Goal: Transaction & Acquisition: Purchase product/service

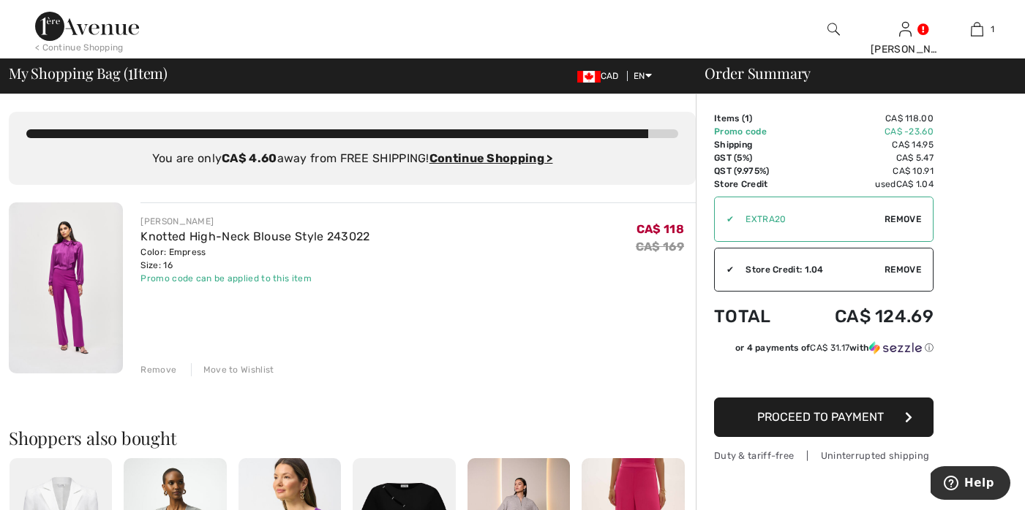
click at [87, 29] on img at bounding box center [87, 26] width 104 height 29
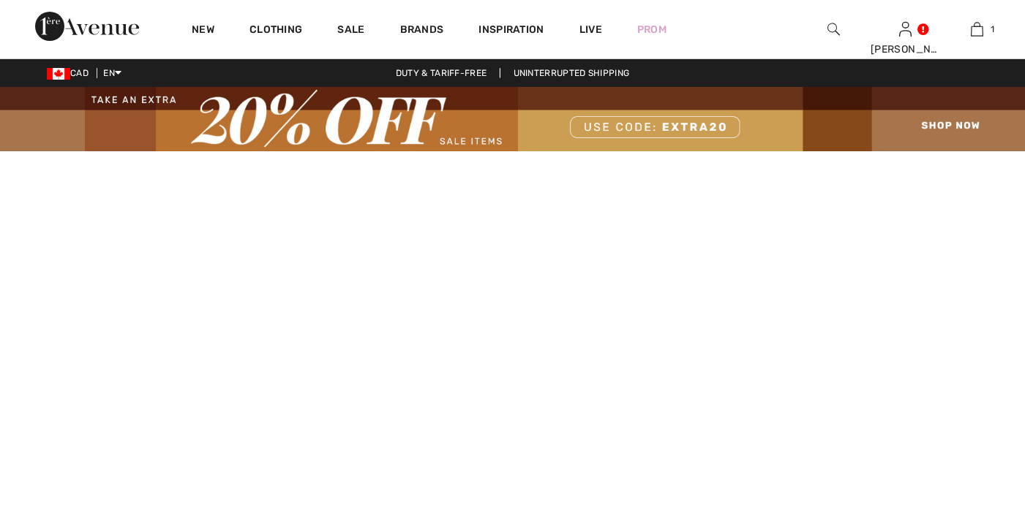
checkbox input "true"
click at [948, 119] on img at bounding box center [512, 119] width 1025 height 64
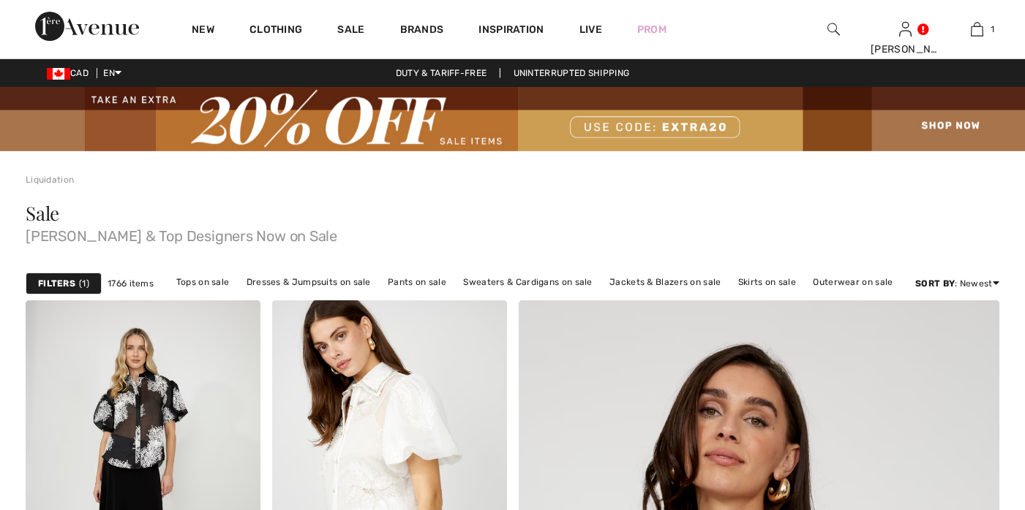
checkbox input "true"
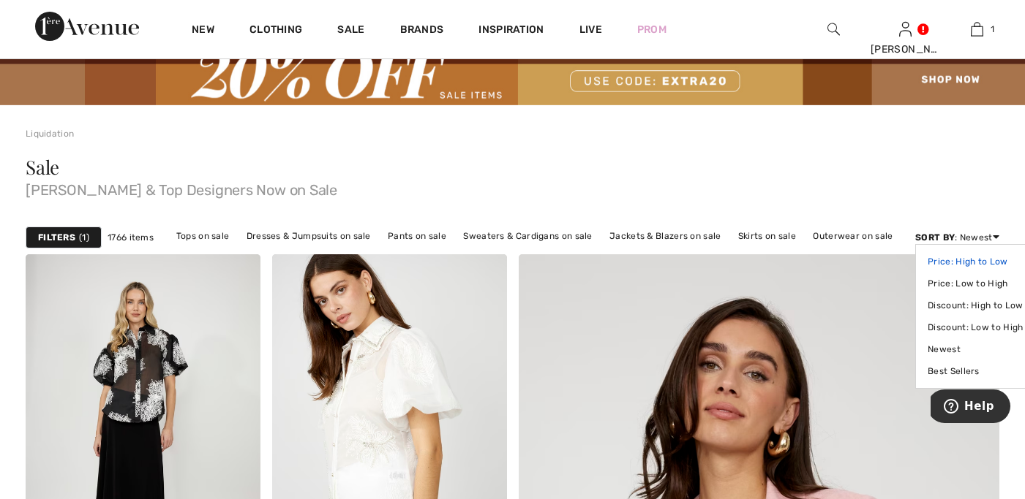
scroll to position [69, 0]
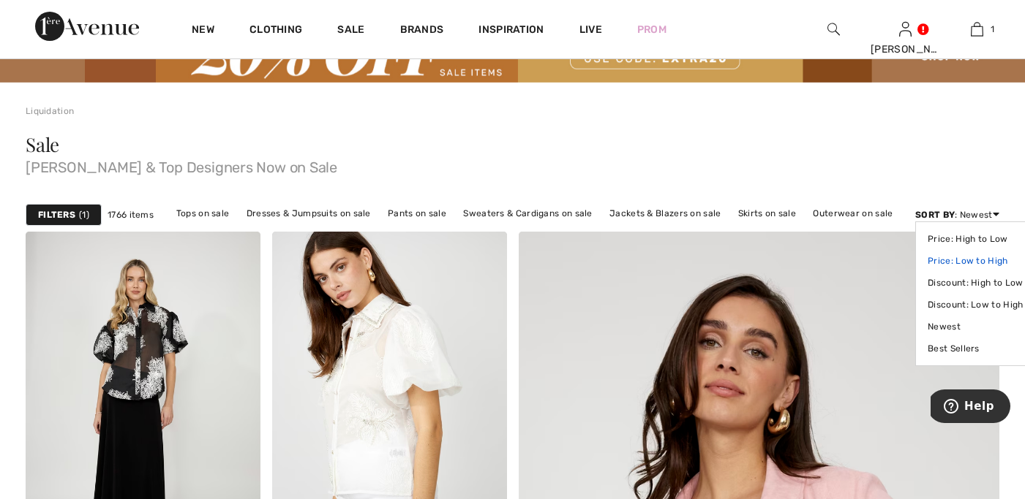
click at [973, 254] on link "Price: Low to High" at bounding box center [974, 261] width 95 height 22
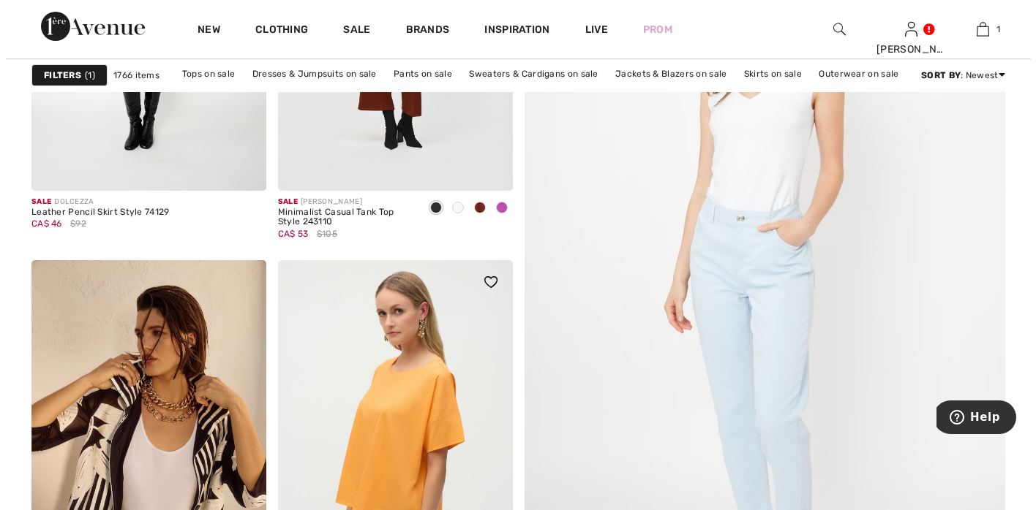
scroll to position [243, 0]
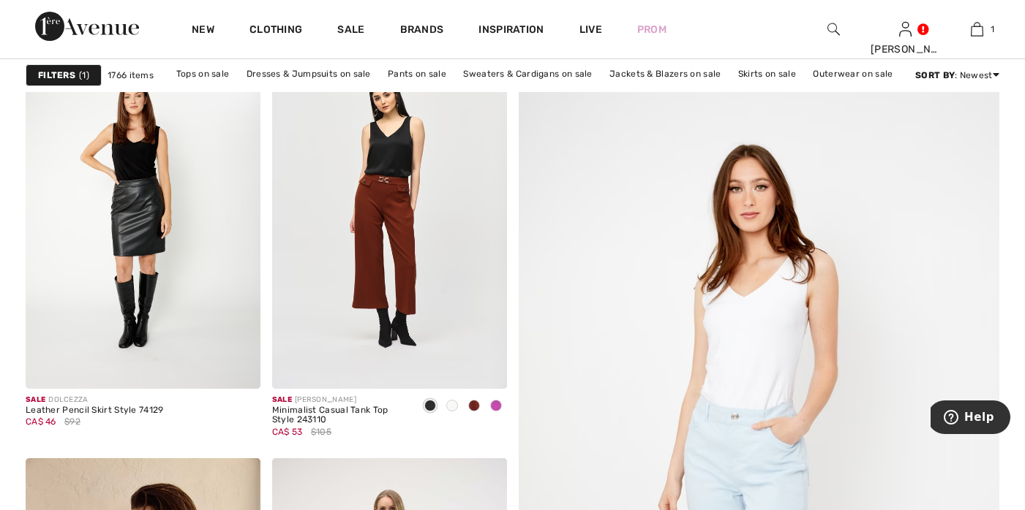
click at [61, 73] on strong "Filters" at bounding box center [56, 75] width 37 height 13
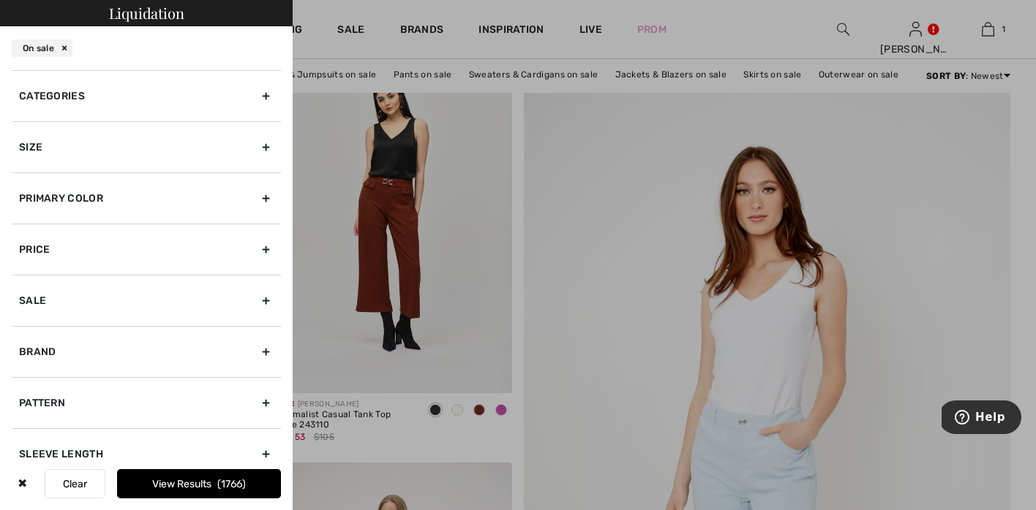
click at [254, 352] on div "Brand" at bounding box center [146, 351] width 269 height 51
click at [26, 380] on input"] "[PERSON_NAME]" at bounding box center [24, 384] width 11 height 11
checkbox input"] "true"
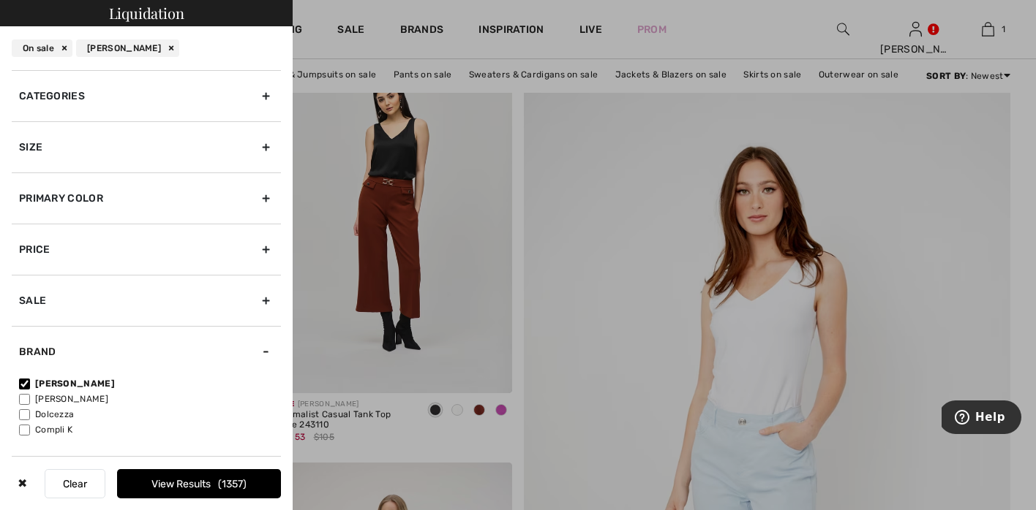
click at [181, 483] on button "View Results 1357" at bounding box center [199, 483] width 164 height 29
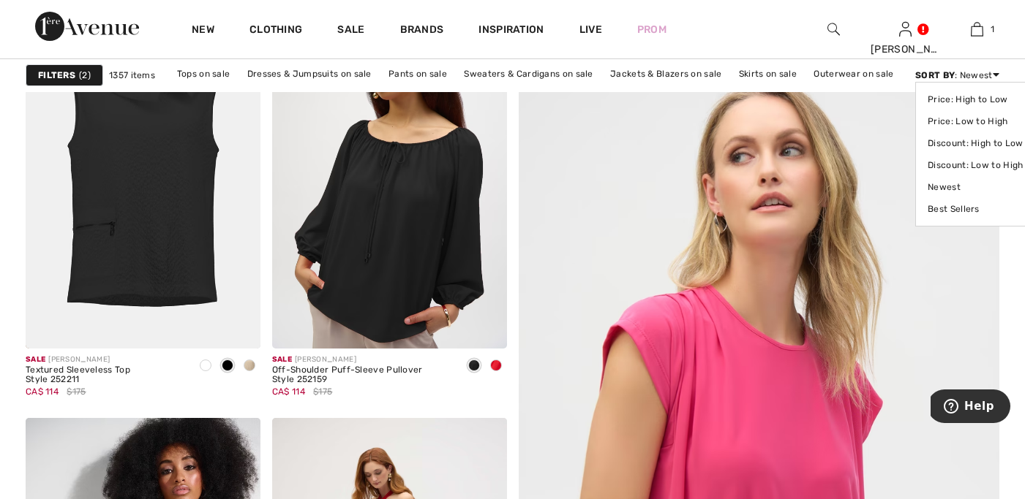
click at [990, 72] on div "Sort By : Newest Price: High to Low Price: Low to High Discount: High to Low Di…" at bounding box center [957, 75] width 84 height 13
click at [978, 119] on link "Price: Low to High" at bounding box center [974, 121] width 95 height 22
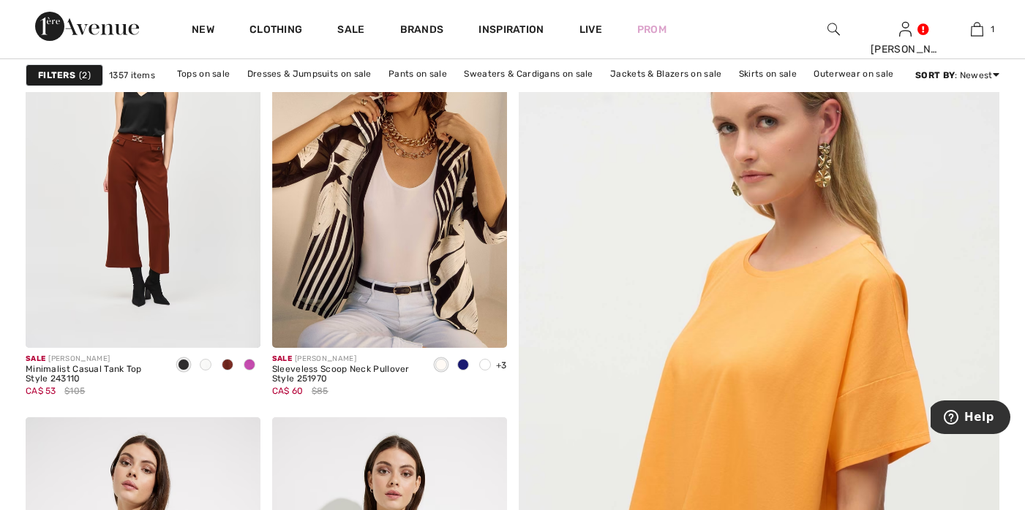
scroll to position [295, 0]
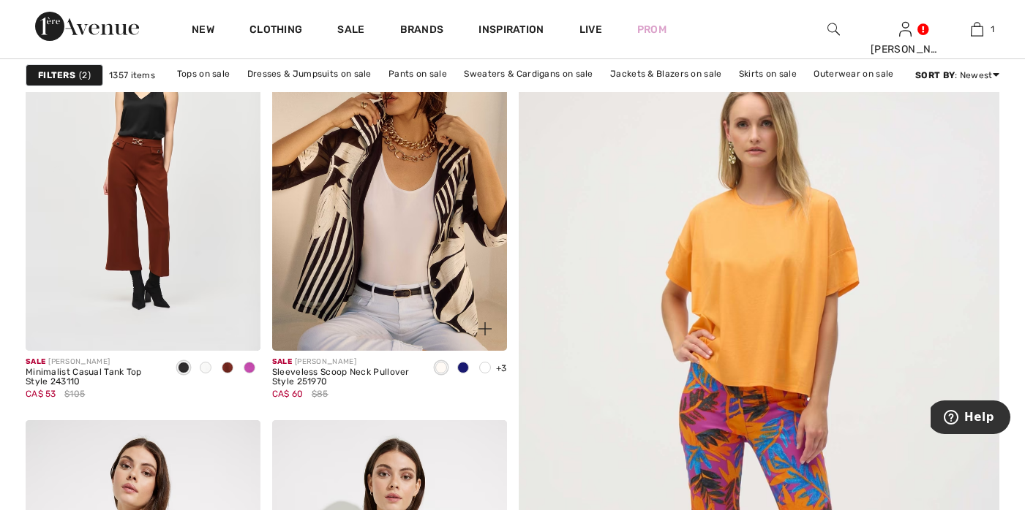
click at [391, 227] on img at bounding box center [389, 175] width 235 height 352
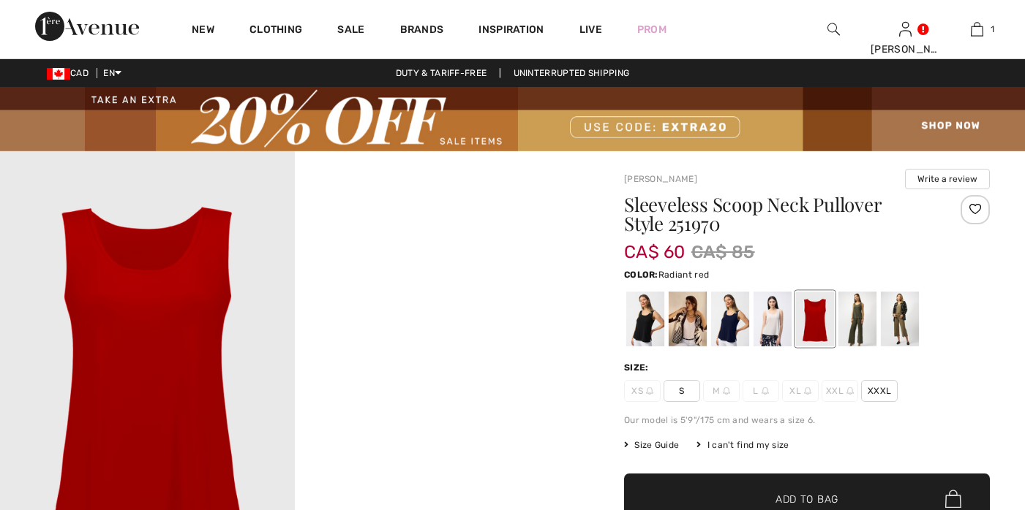
checkbox input "true"
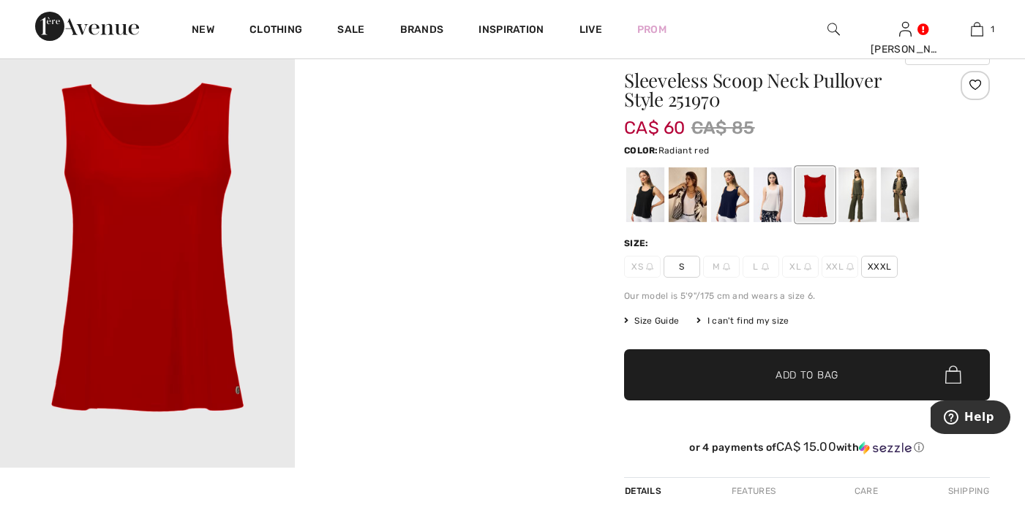
scroll to position [127, 0]
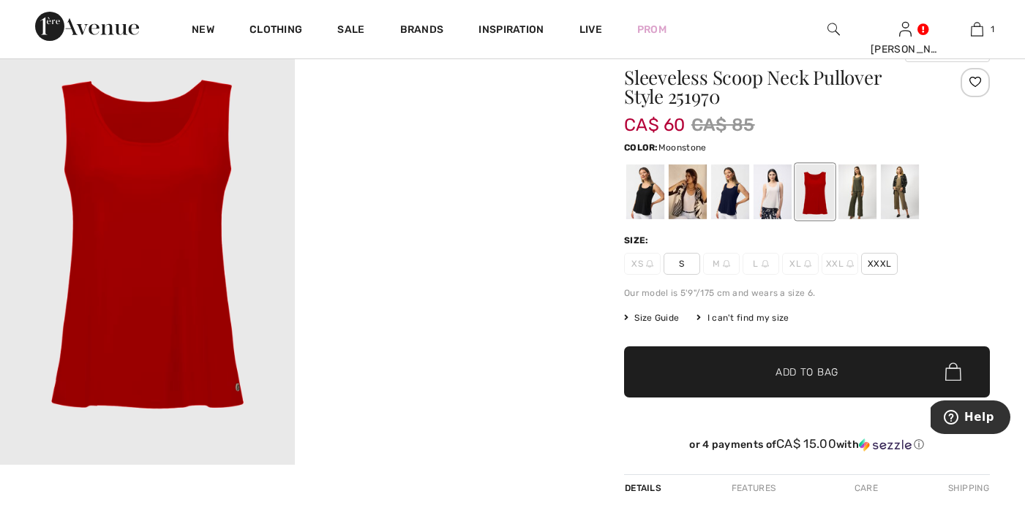
click at [768, 198] on div at bounding box center [772, 192] width 38 height 55
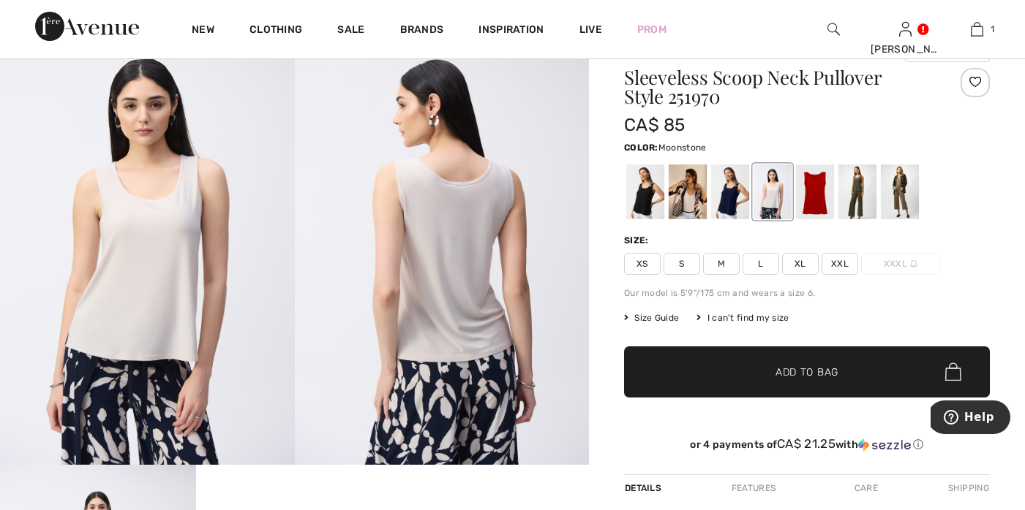
click at [772, 191] on div at bounding box center [772, 192] width 38 height 55
click at [691, 193] on div at bounding box center [687, 192] width 38 height 55
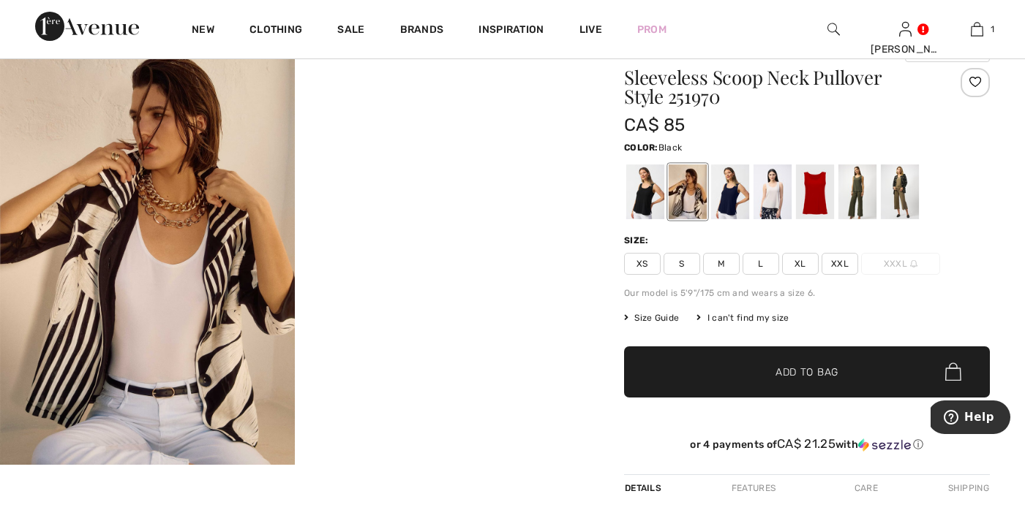
click at [649, 195] on div at bounding box center [645, 192] width 38 height 55
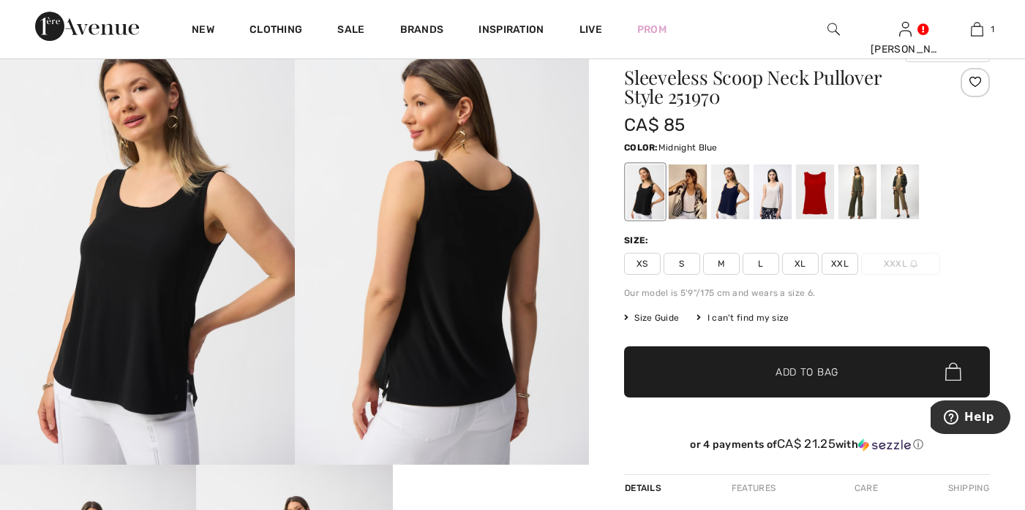
click at [731, 196] on div at bounding box center [730, 192] width 38 height 55
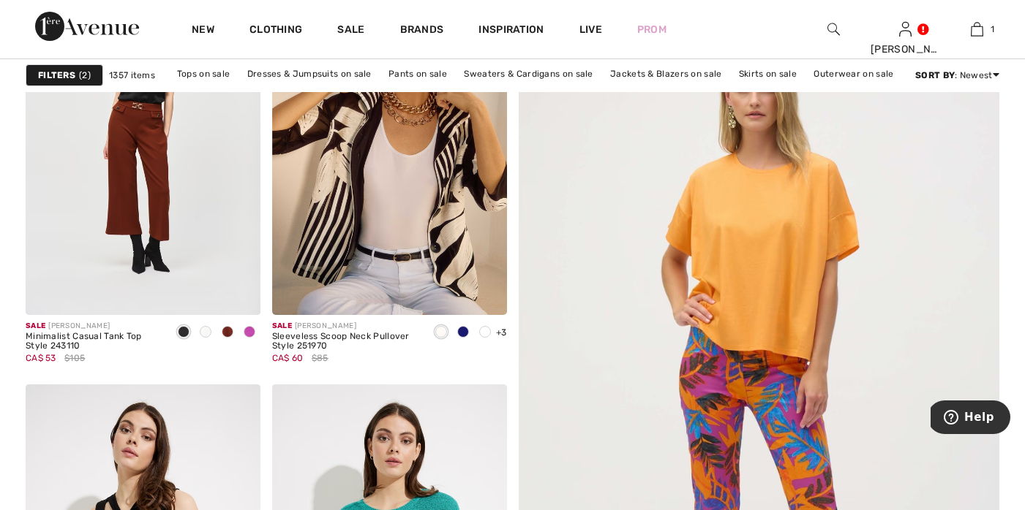
scroll to position [334, 0]
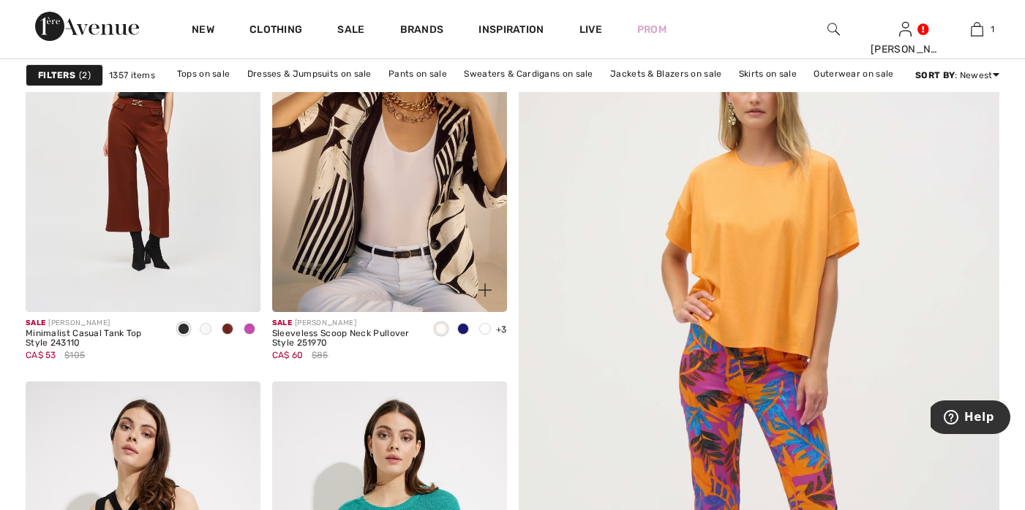
click at [466, 329] on span at bounding box center [463, 329] width 12 height 12
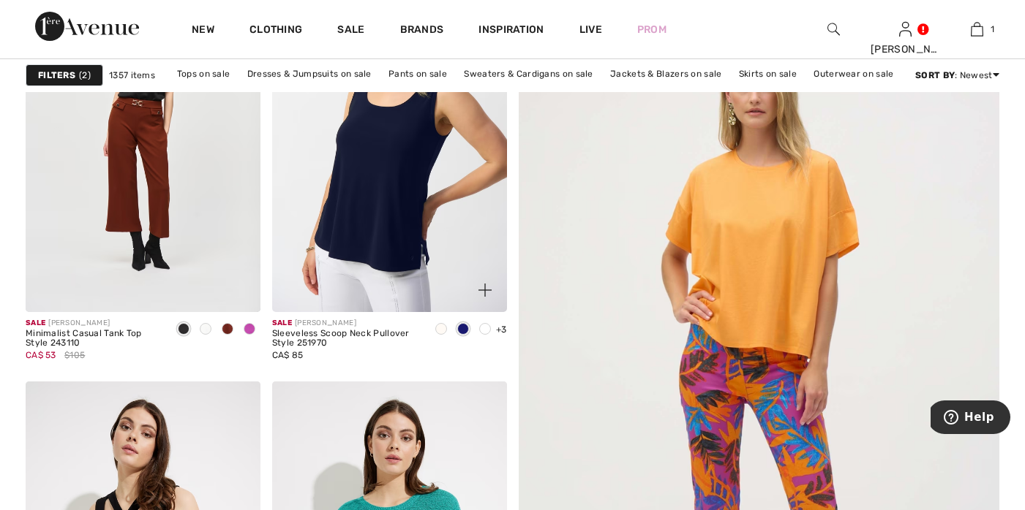
click at [435, 327] on span at bounding box center [441, 329] width 12 height 12
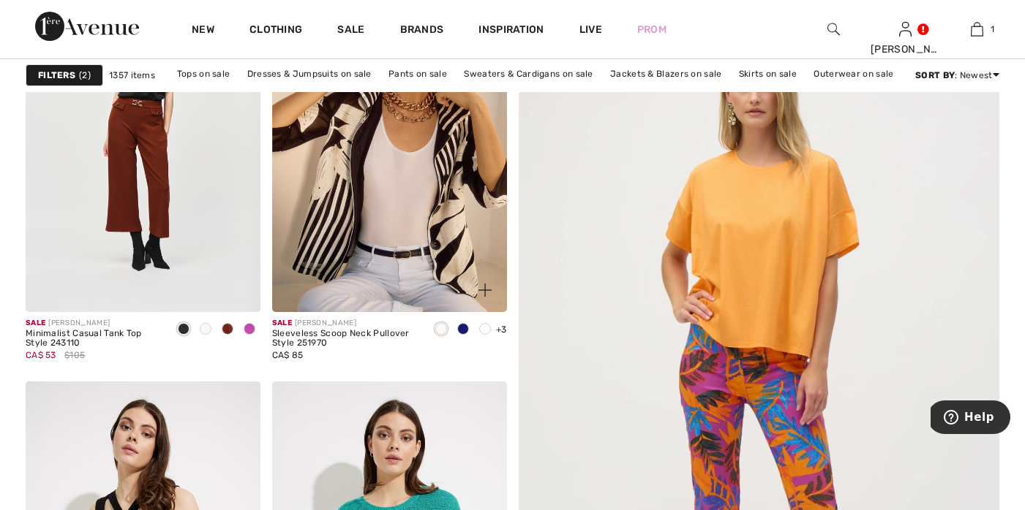
click at [440, 329] on span at bounding box center [441, 329] width 12 height 12
click at [484, 329] on span at bounding box center [485, 329] width 12 height 12
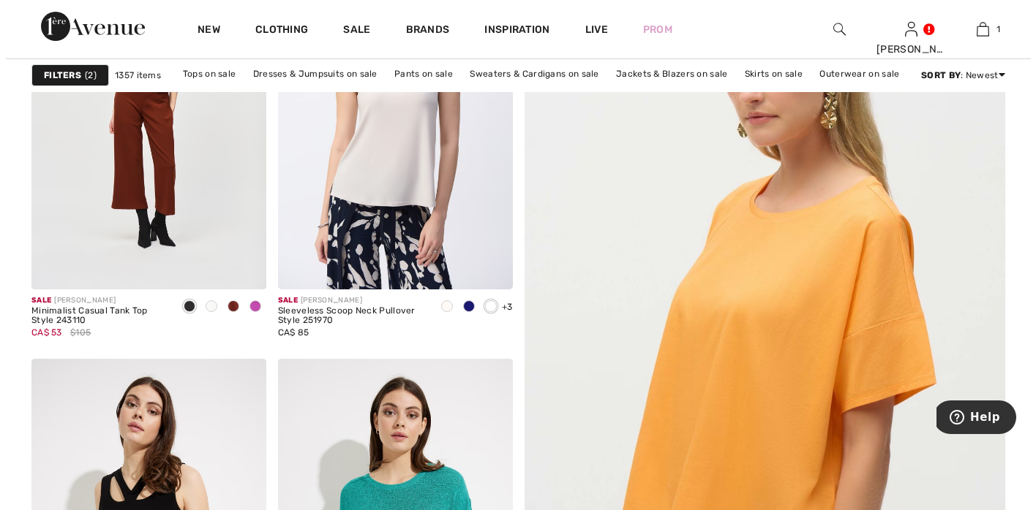
scroll to position [380, 0]
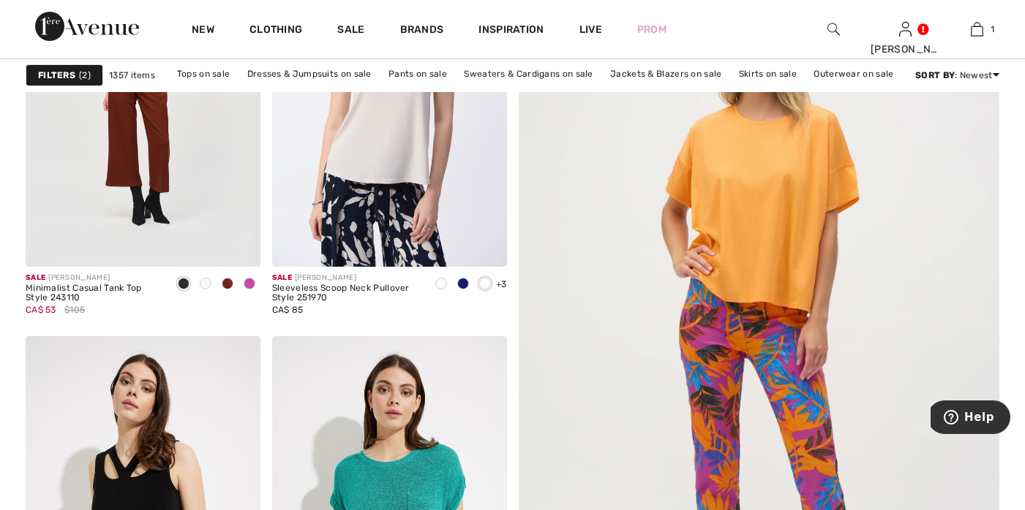
click at [56, 72] on strong "Filters" at bounding box center [56, 75] width 37 height 13
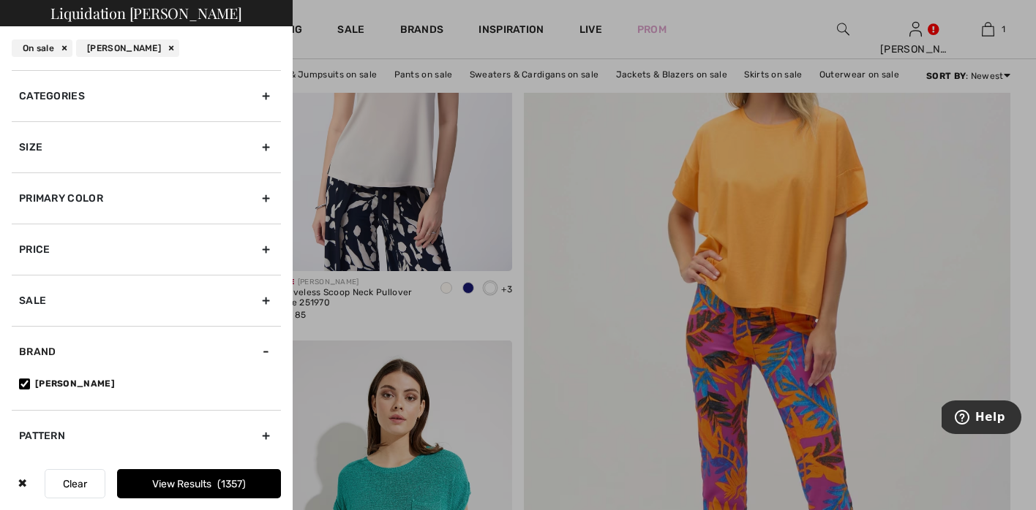
click at [254, 145] on div "Size" at bounding box center [146, 146] width 269 height 51
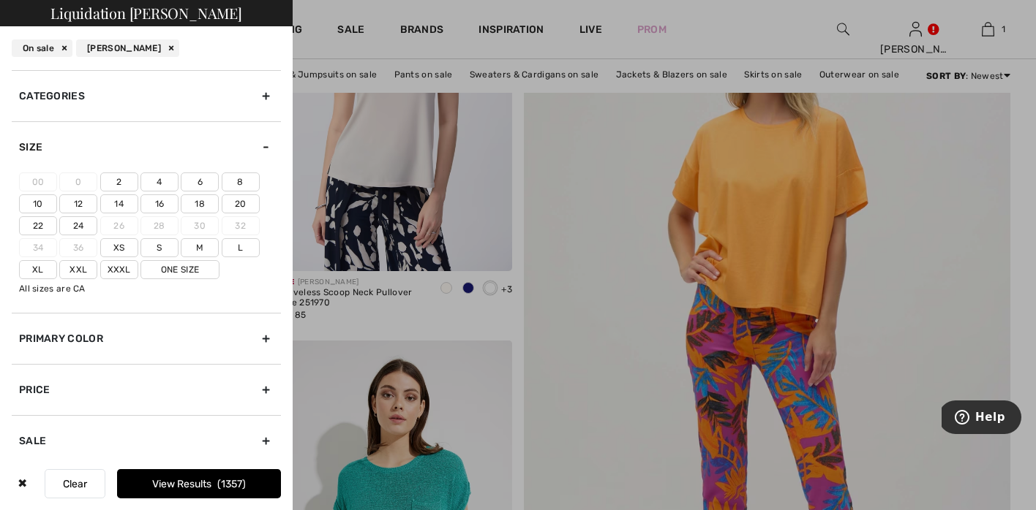
click at [156, 204] on label "16" at bounding box center [159, 204] width 38 height 19
click at [0, 0] on input"] "16" at bounding box center [0, 0] width 0 height 0
click at [200, 202] on label "18" at bounding box center [200, 204] width 38 height 19
click at [0, 0] on input"] "18" at bounding box center [0, 0] width 0 height 0
click at [118, 203] on label "14" at bounding box center [119, 204] width 38 height 19
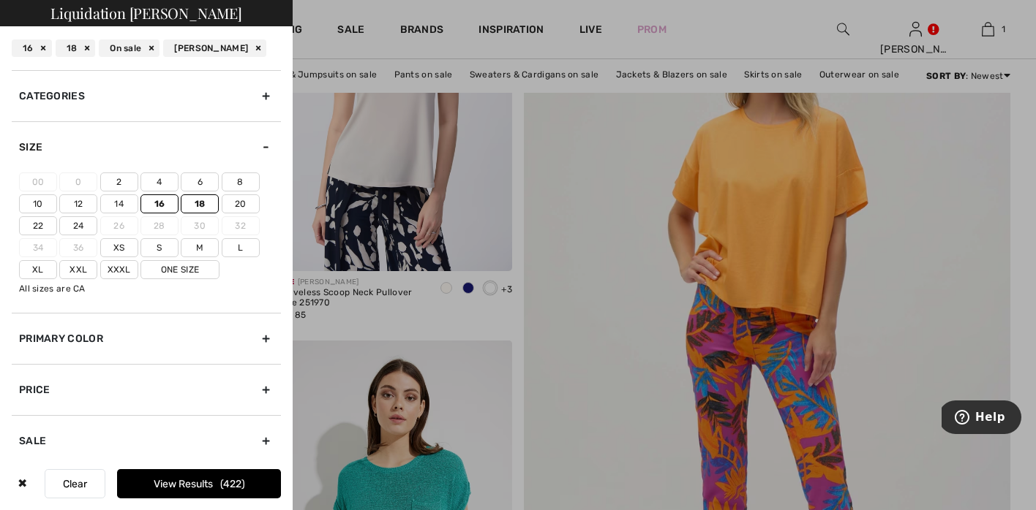
click at [0, 0] on input"] "14" at bounding box center [0, 0] width 0 height 0
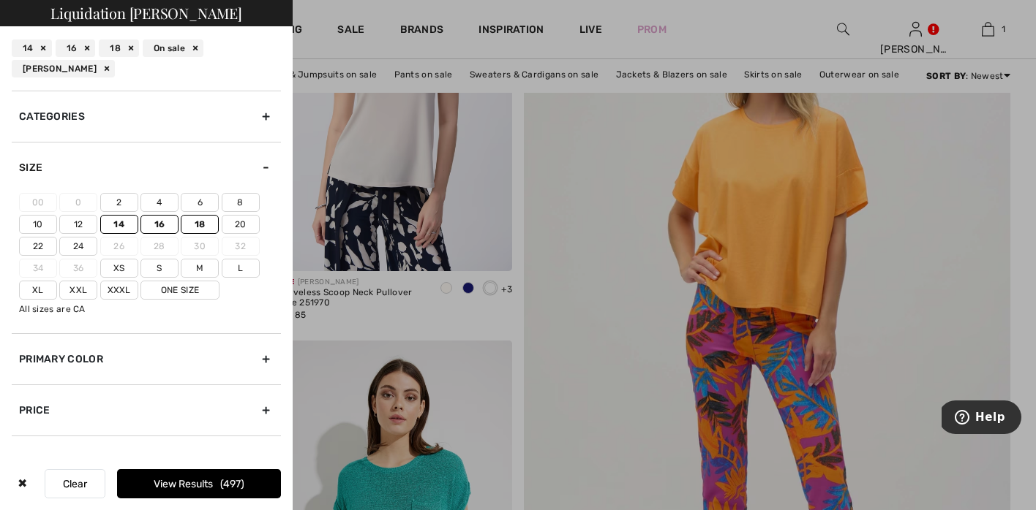
click at [238, 225] on label "20" at bounding box center [241, 224] width 38 height 19
click at [0, 0] on input"] "20" at bounding box center [0, 0] width 0 height 0
click at [244, 224] on label "20" at bounding box center [241, 224] width 38 height 19
click at [0, 0] on input"] "20" at bounding box center [0, 0] width 0 height 0
click at [188, 482] on button "View Results 497" at bounding box center [199, 483] width 164 height 29
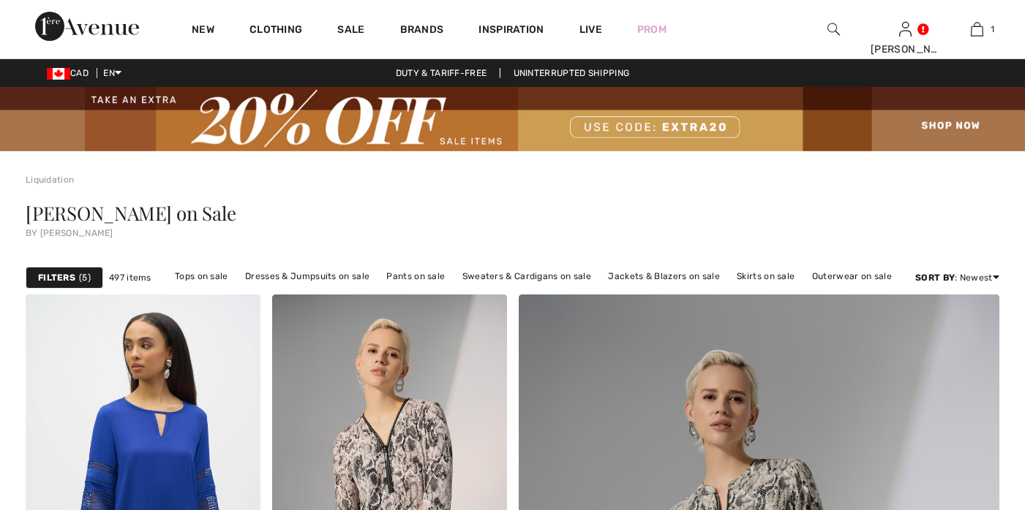
scroll to position [92, 0]
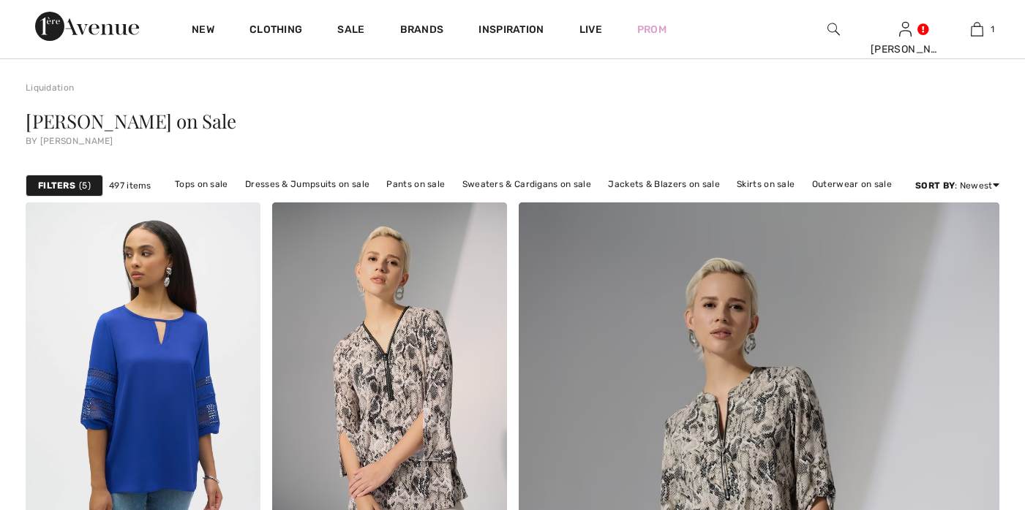
checkbox input "true"
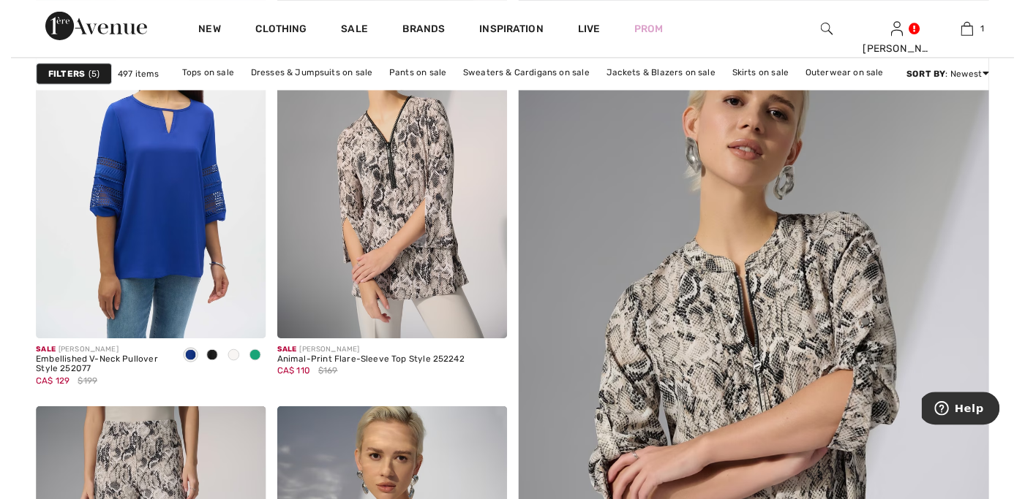
scroll to position [303, 0]
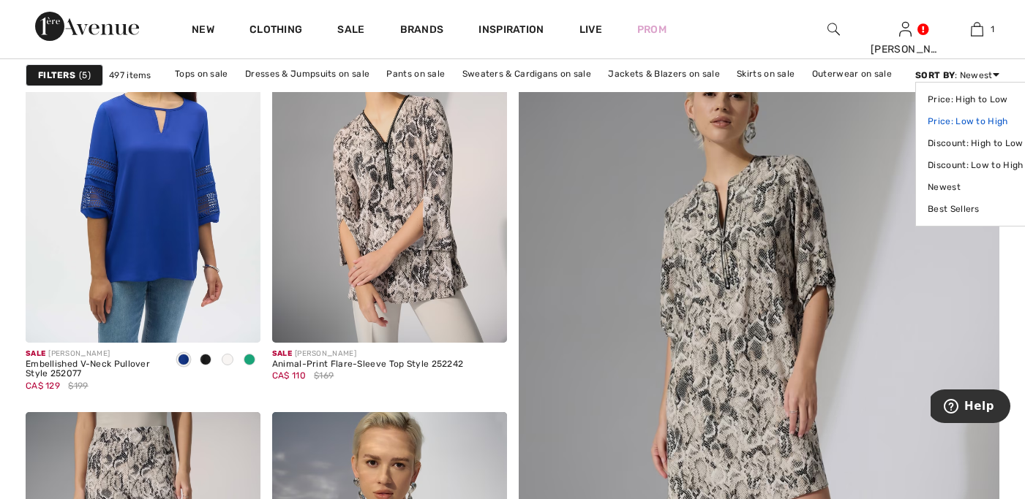
click at [959, 118] on link "Price: Low to High" at bounding box center [974, 121] width 95 height 22
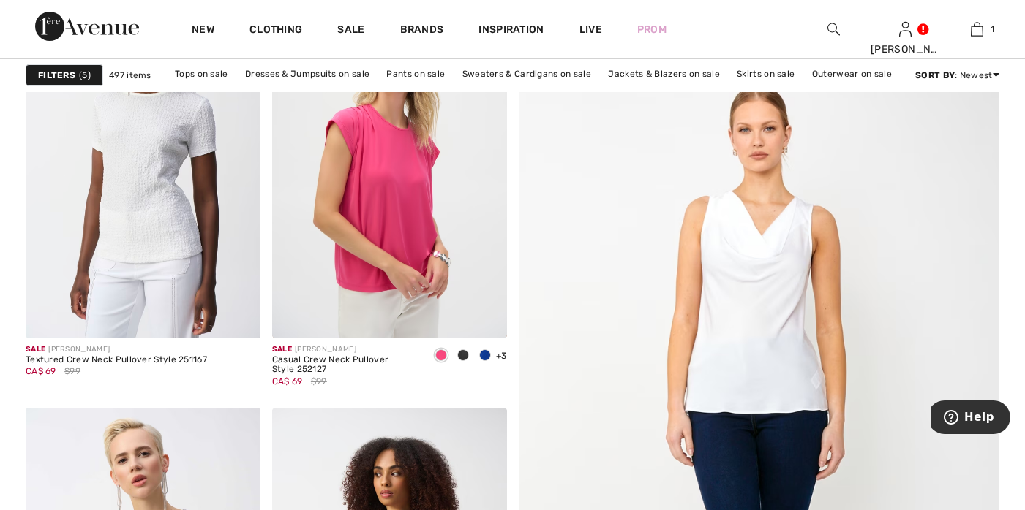
scroll to position [229, 0]
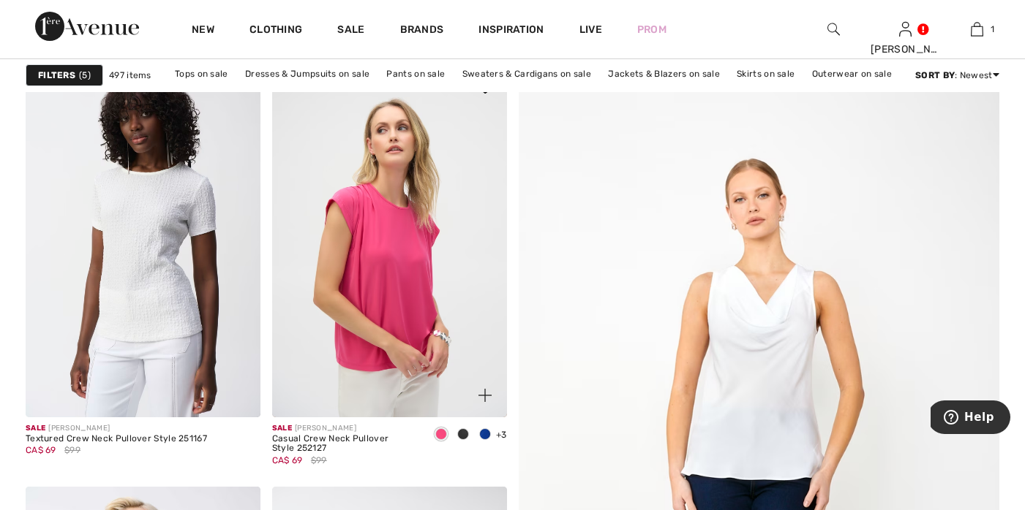
click at [483, 393] on img at bounding box center [484, 395] width 13 height 13
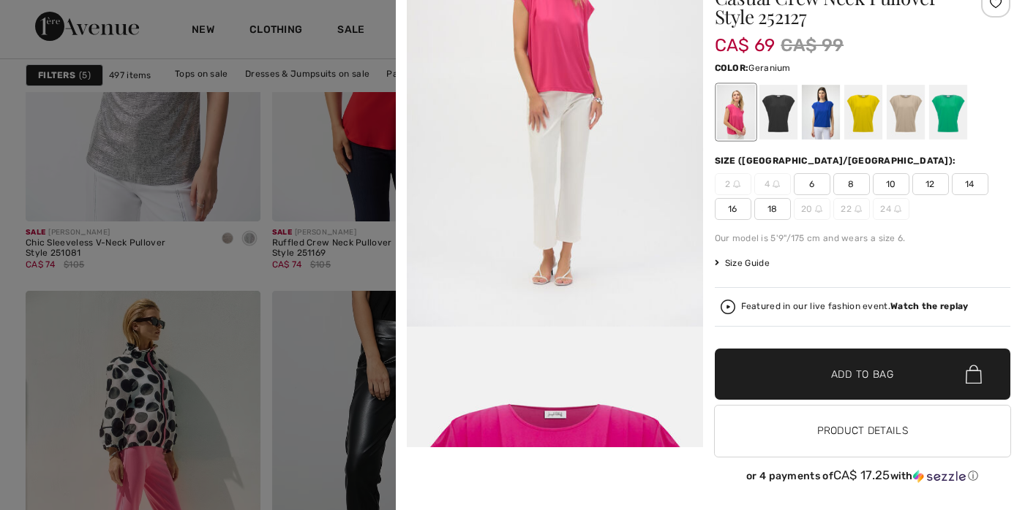
scroll to position [1634, 0]
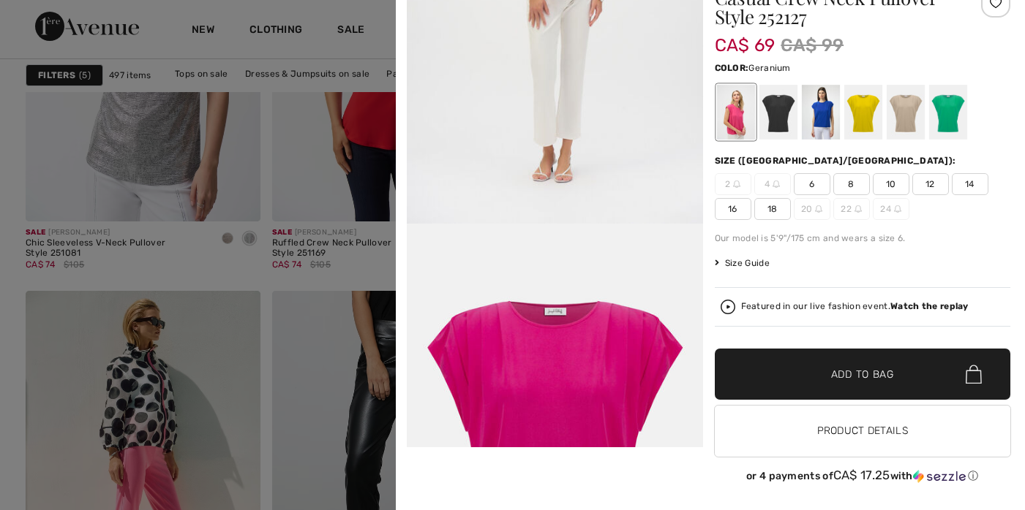
click at [729, 119] on div at bounding box center [735, 112] width 38 height 55
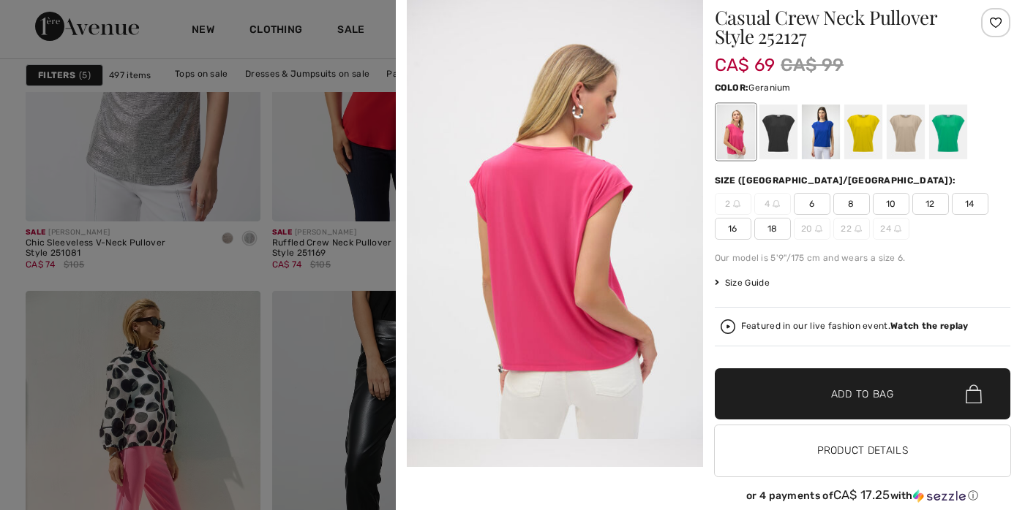
scroll to position [995, 0]
click at [723, 225] on span "16" at bounding box center [732, 229] width 37 height 22
click at [842, 394] on span "Add to Bag" at bounding box center [862, 394] width 63 height 15
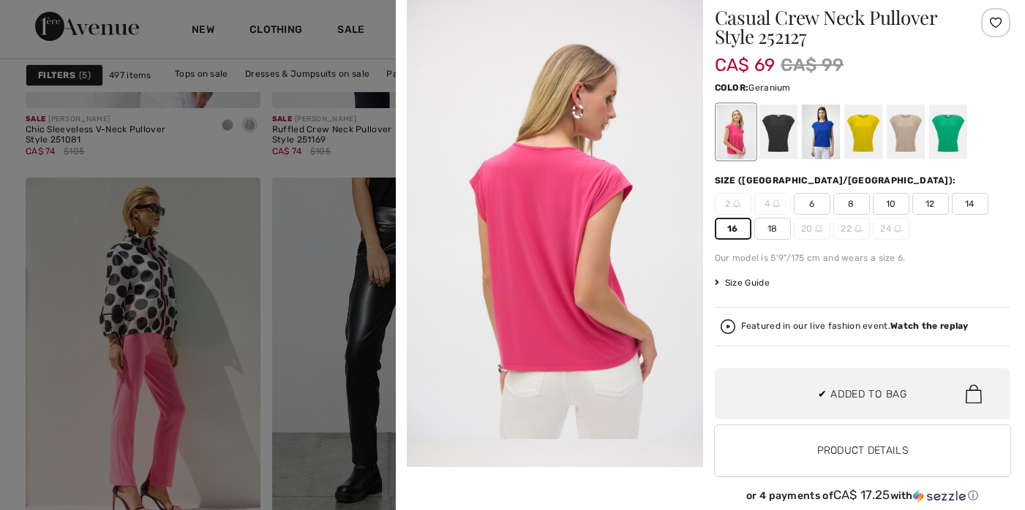
scroll to position [1181, 0]
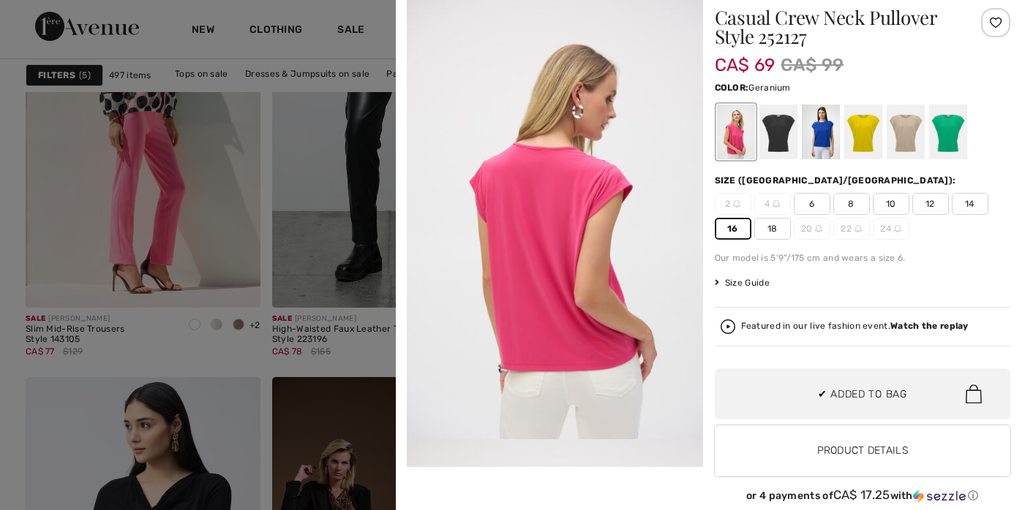
click at [216, 233] on div at bounding box center [512, 255] width 1025 height 510
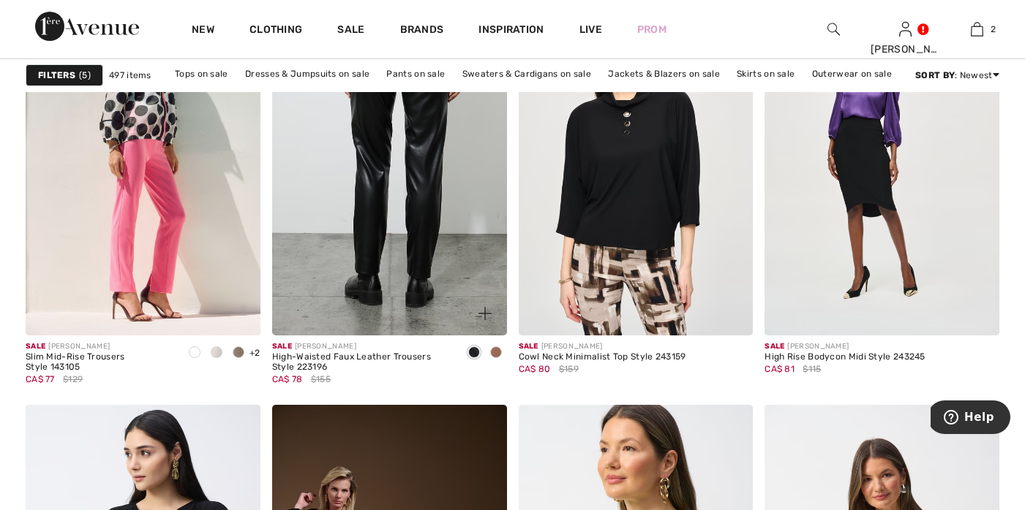
scroll to position [1074, 0]
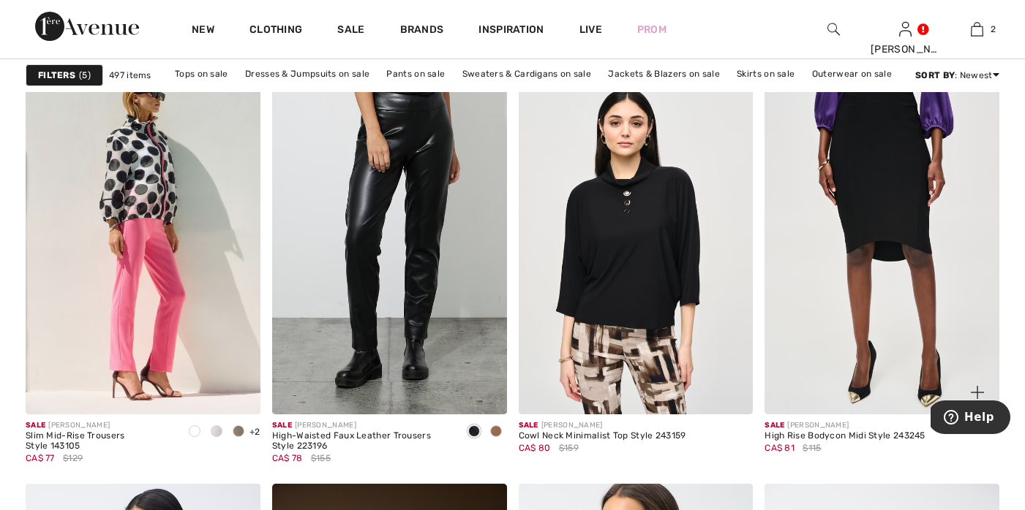
click at [856, 170] on img at bounding box center [881, 239] width 235 height 352
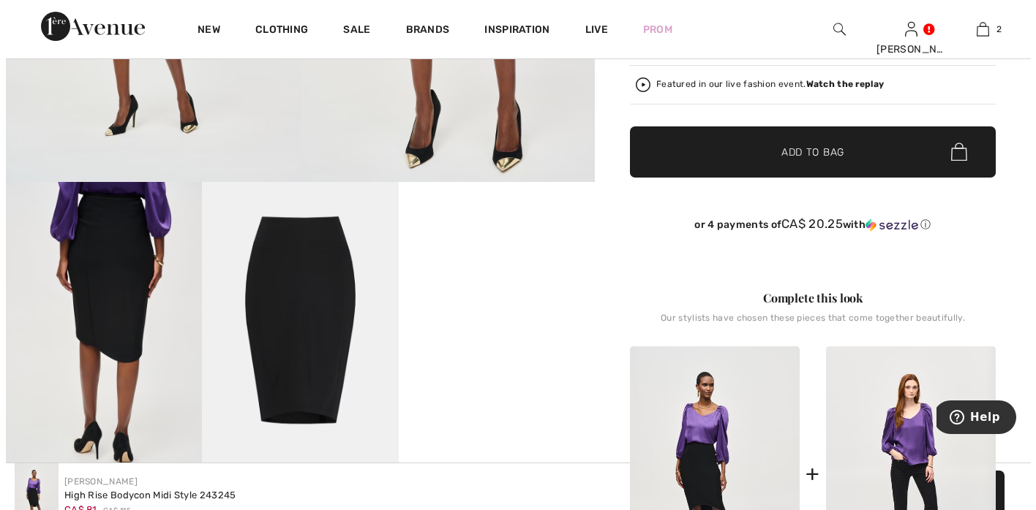
scroll to position [554, 0]
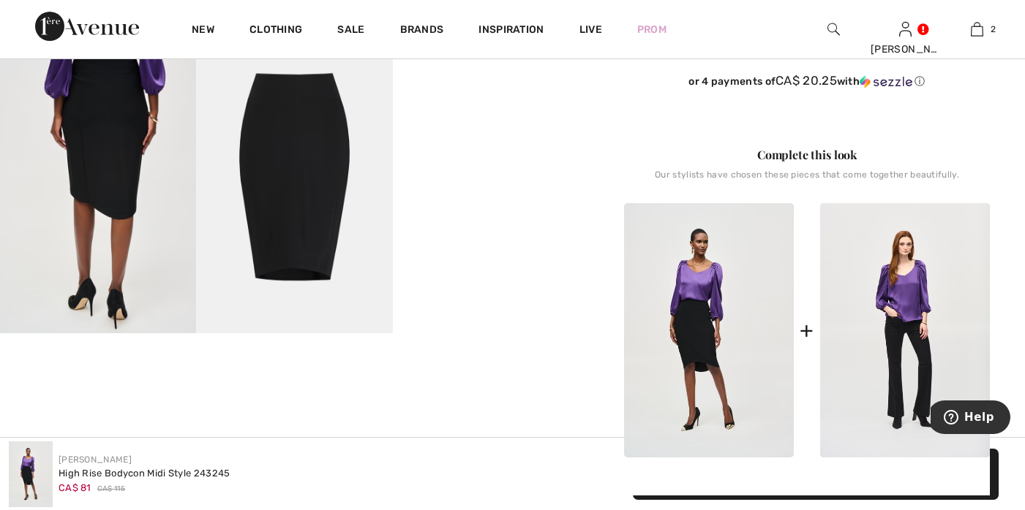
click at [320, 233] on img at bounding box center [294, 186] width 196 height 294
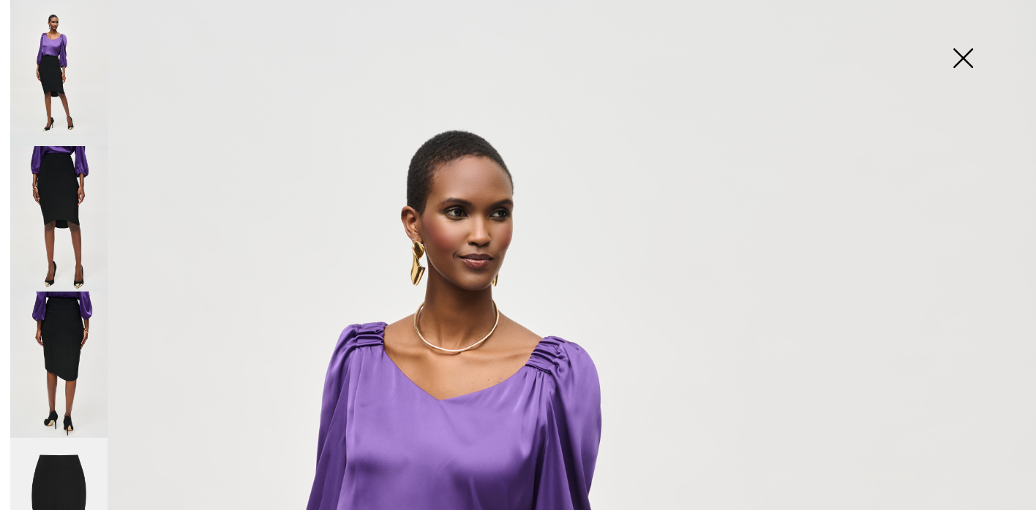
scroll to position [0, 0]
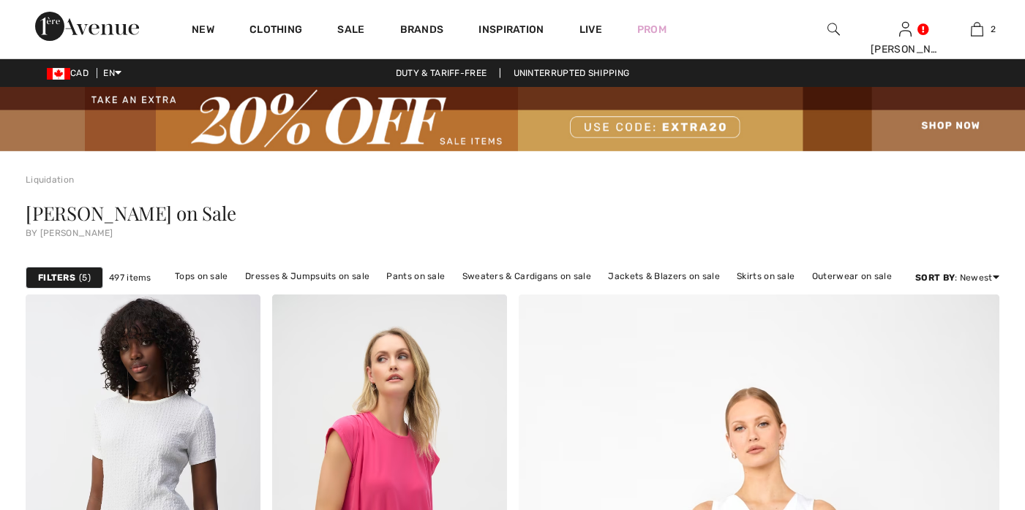
checkbox input "true"
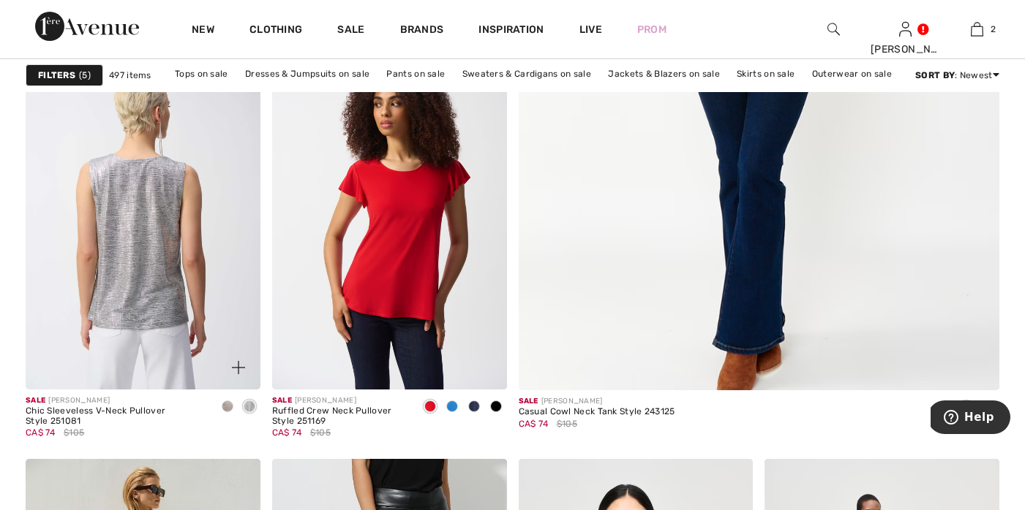
scroll to position [675, 0]
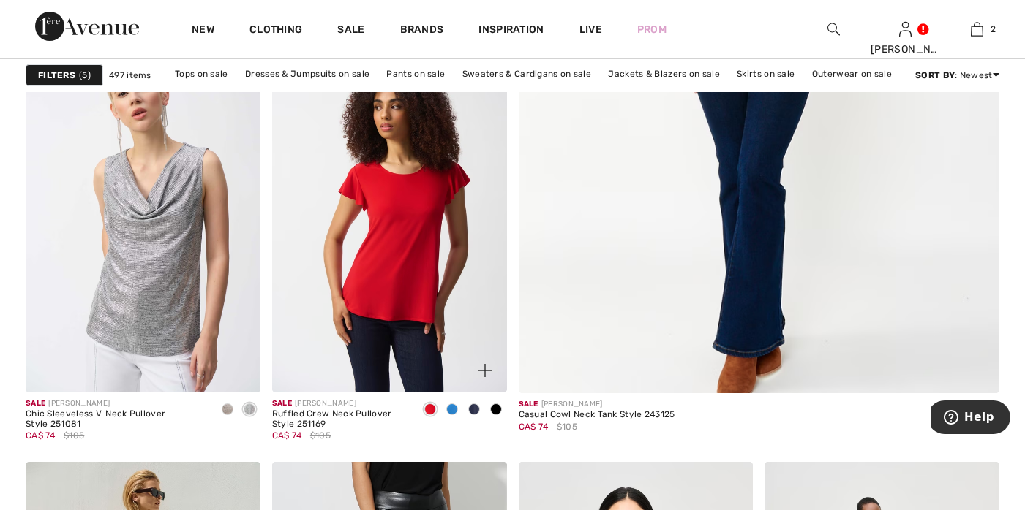
click at [485, 368] on img at bounding box center [484, 370] width 13 height 13
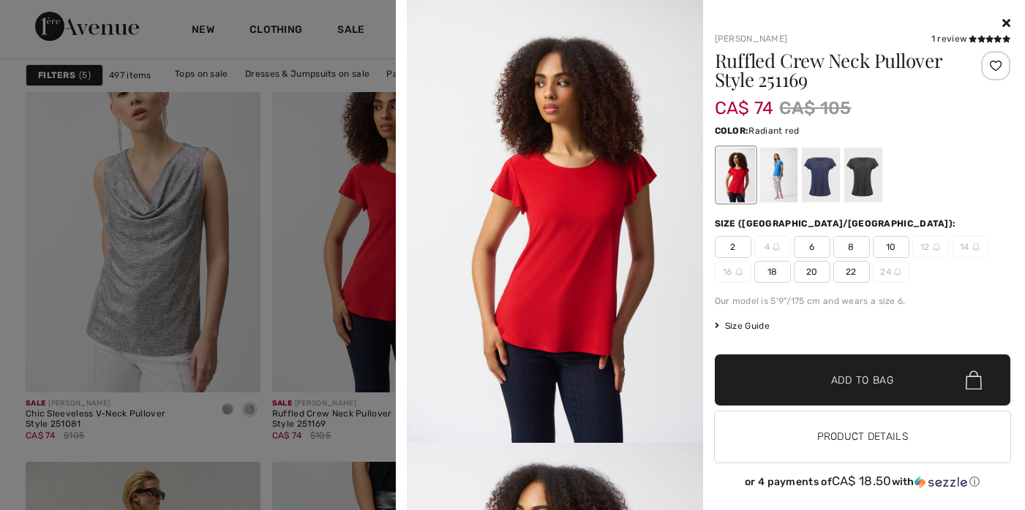
click at [589, 233] on img at bounding box center [555, 221] width 296 height 443
click at [731, 179] on div at bounding box center [735, 175] width 38 height 55
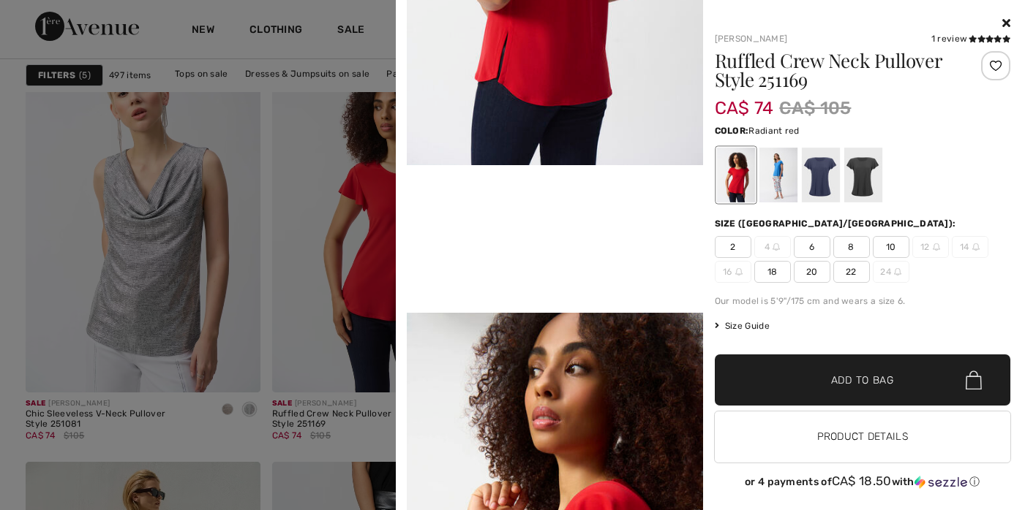
scroll to position [724, 0]
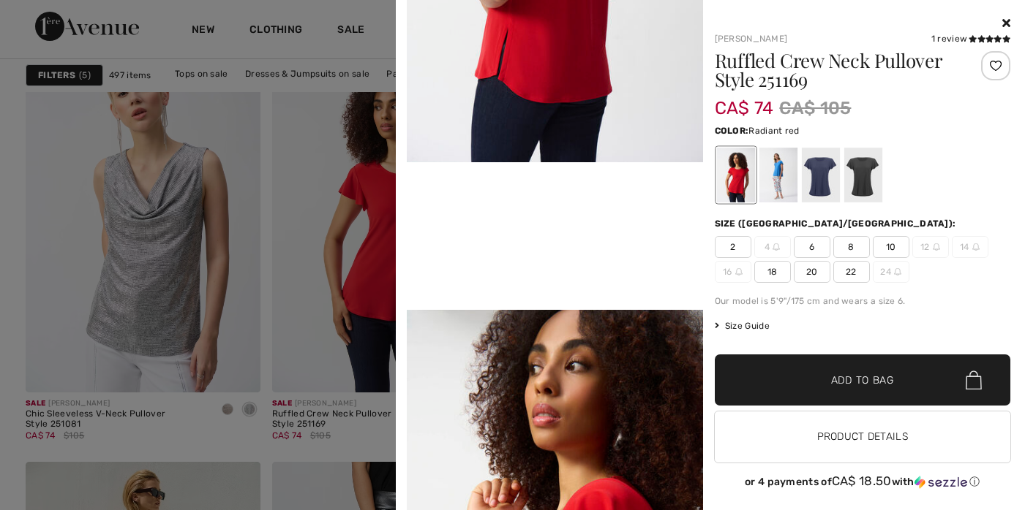
click at [736, 175] on div at bounding box center [735, 175] width 38 height 55
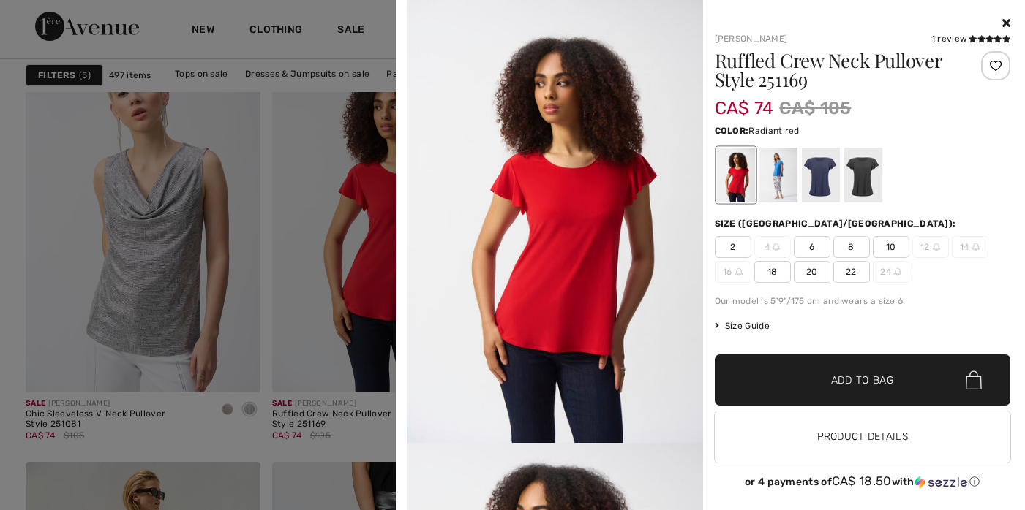
click at [773, 271] on span "18" at bounding box center [772, 272] width 37 height 22
click at [768, 166] on div at bounding box center [777, 175] width 38 height 55
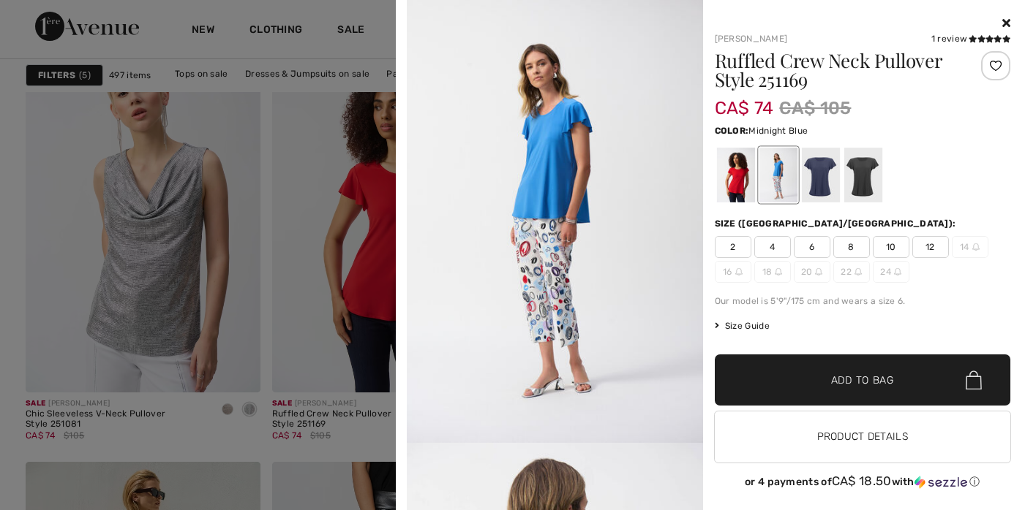
click at [821, 171] on div at bounding box center [820, 175] width 38 height 55
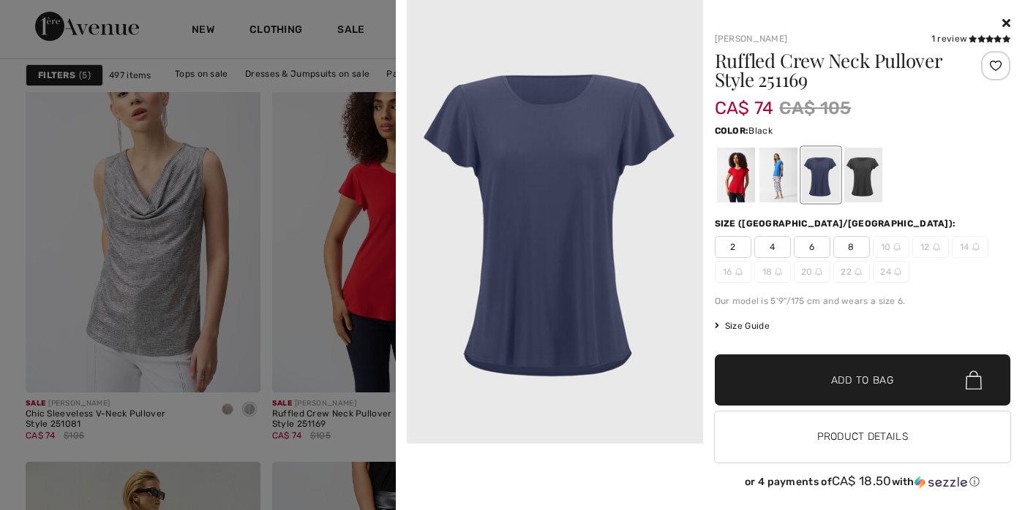
click at [855, 171] on div at bounding box center [862, 175] width 38 height 55
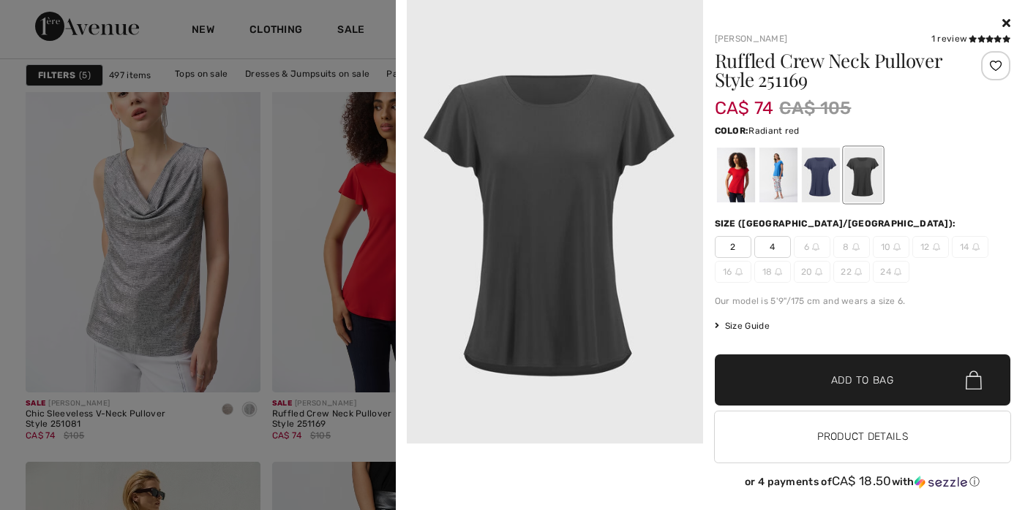
click at [733, 171] on div at bounding box center [735, 175] width 38 height 55
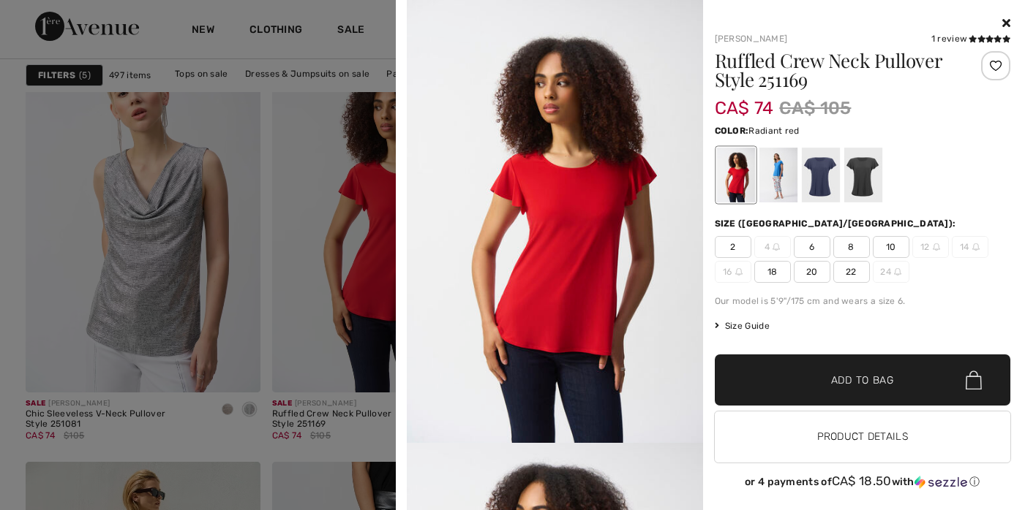
click at [768, 271] on span "18" at bounding box center [772, 272] width 37 height 22
click at [850, 374] on span "Add to Bag" at bounding box center [862, 380] width 63 height 15
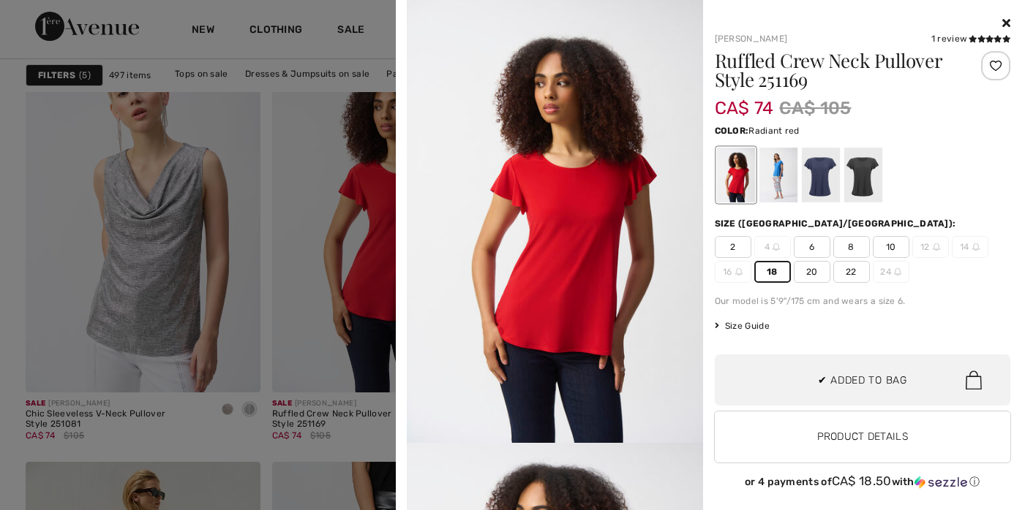
scroll to position [0, 0]
click at [1002, 22] on icon at bounding box center [1006, 23] width 8 height 12
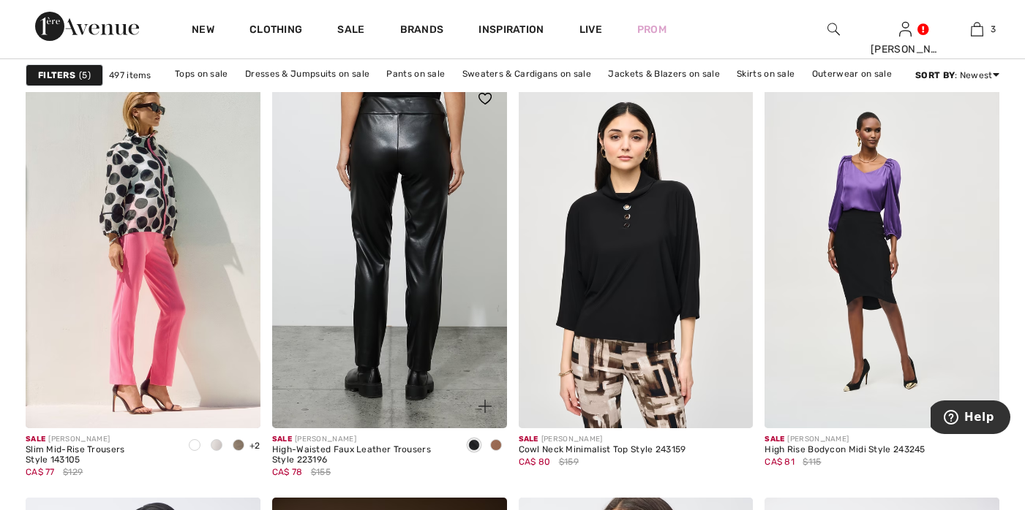
scroll to position [1121, 0]
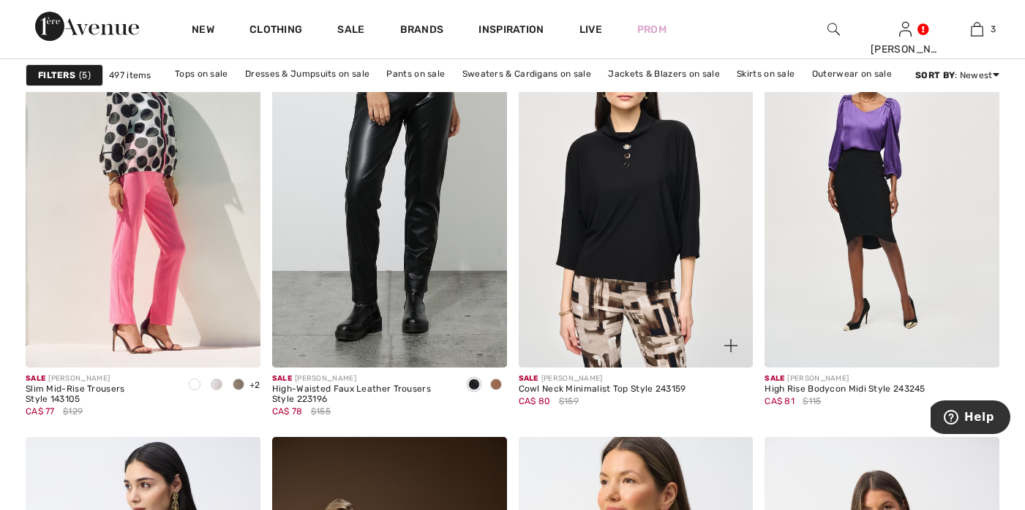
click at [729, 339] on img at bounding box center [730, 345] width 13 height 13
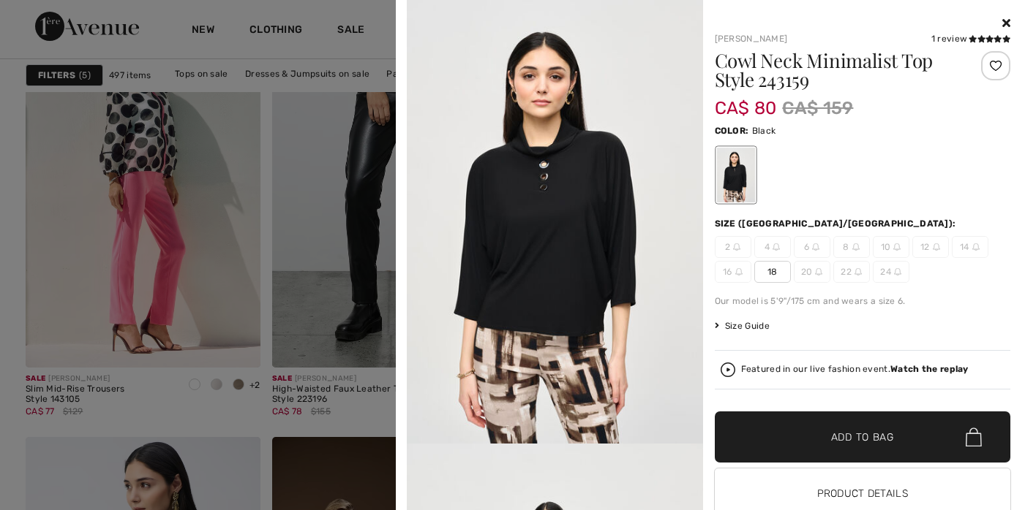
click at [730, 176] on div at bounding box center [735, 175] width 38 height 55
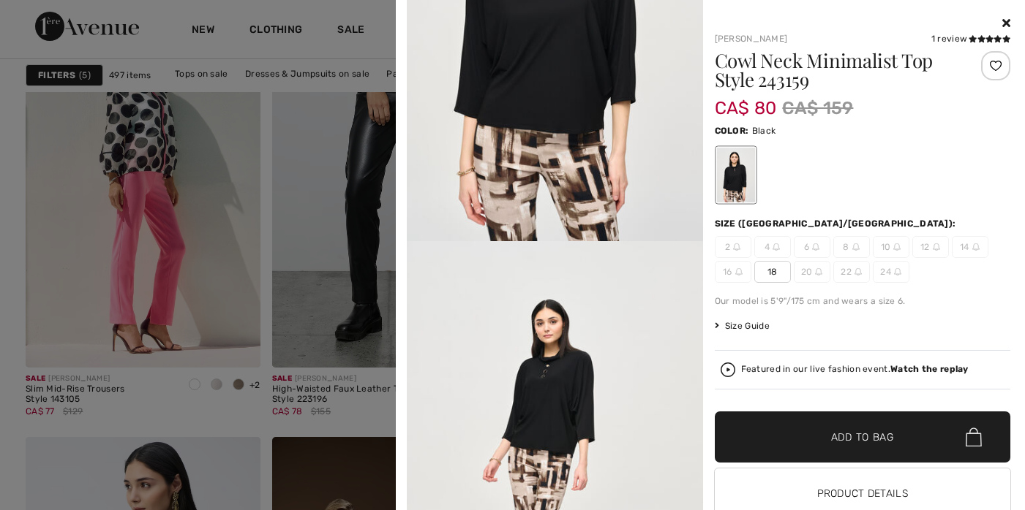
scroll to position [311, 0]
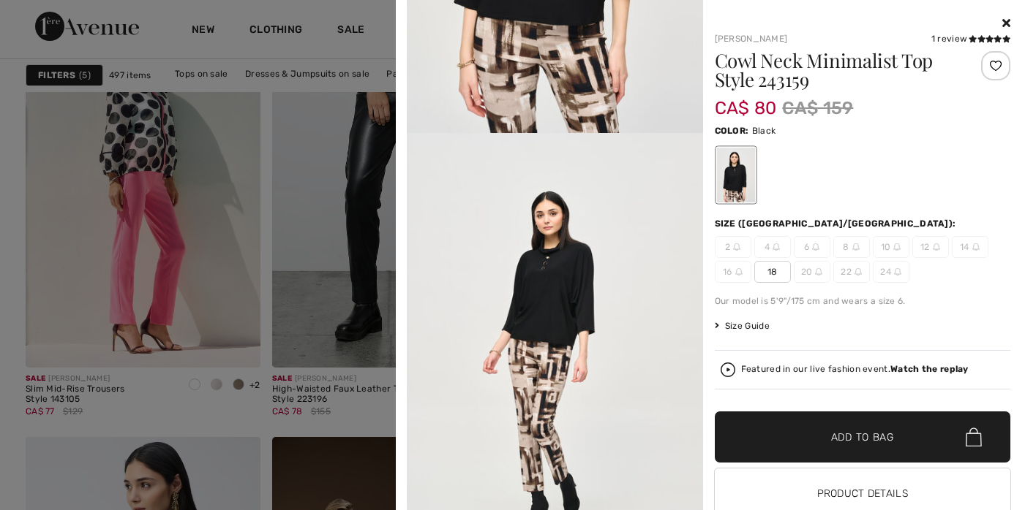
click at [540, 268] on img at bounding box center [555, 355] width 296 height 444
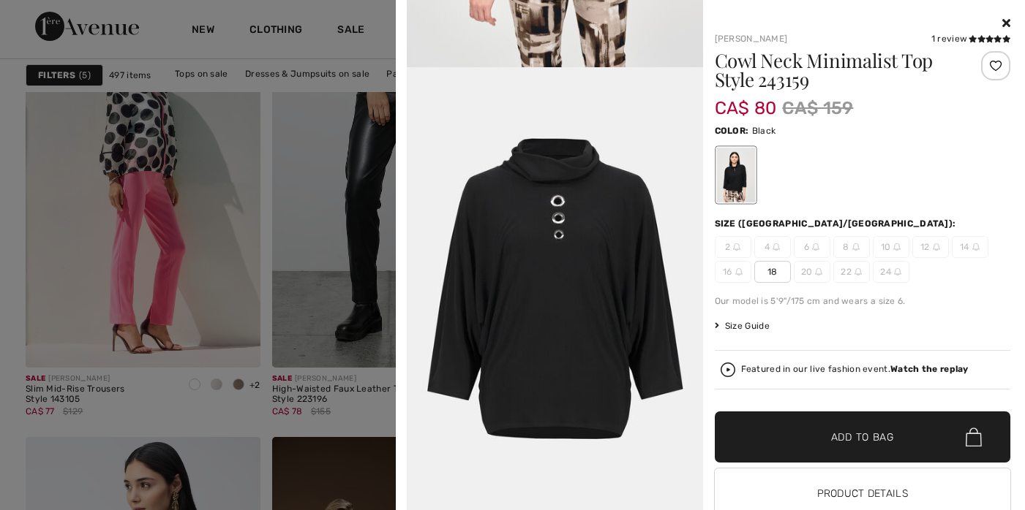
scroll to position [1124, 0]
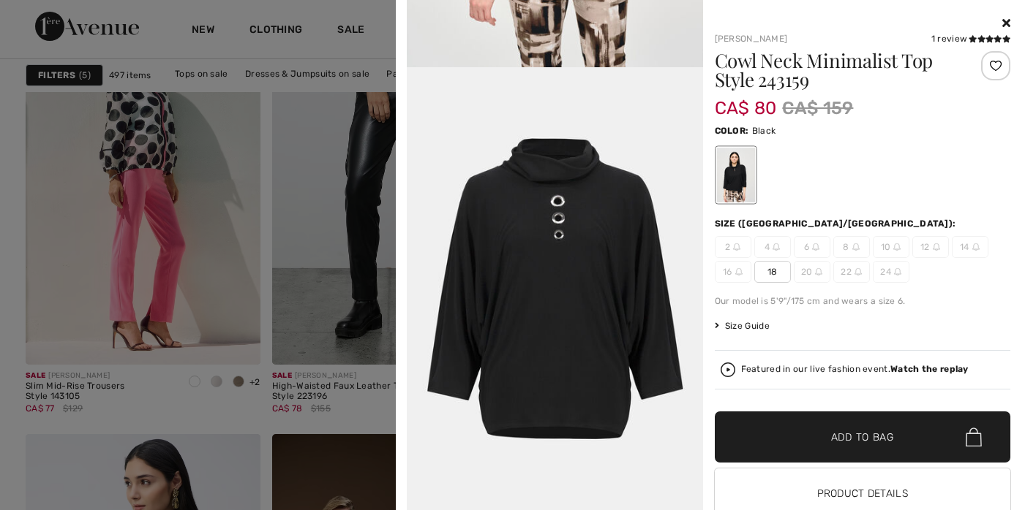
click at [1002, 23] on icon at bounding box center [1006, 23] width 8 height 12
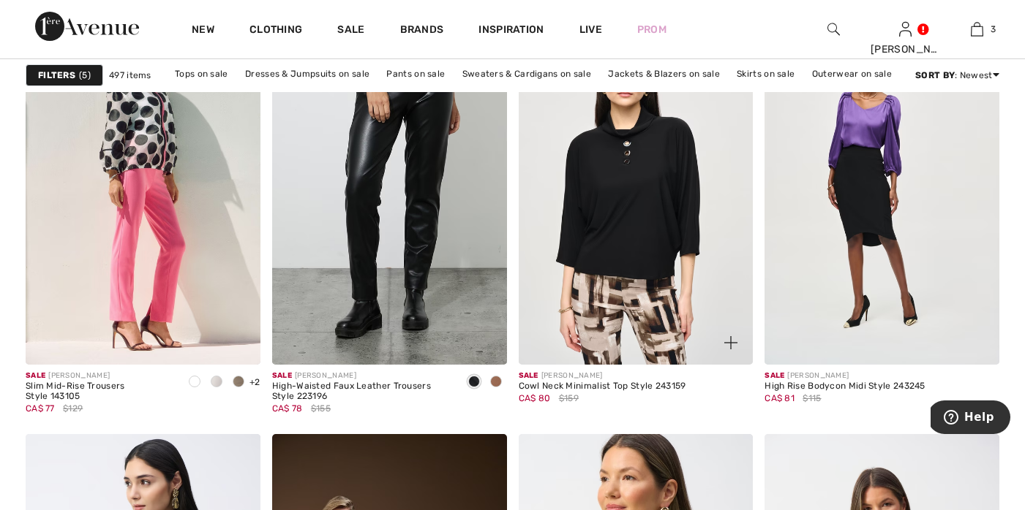
click at [732, 338] on img at bounding box center [730, 342] width 13 height 13
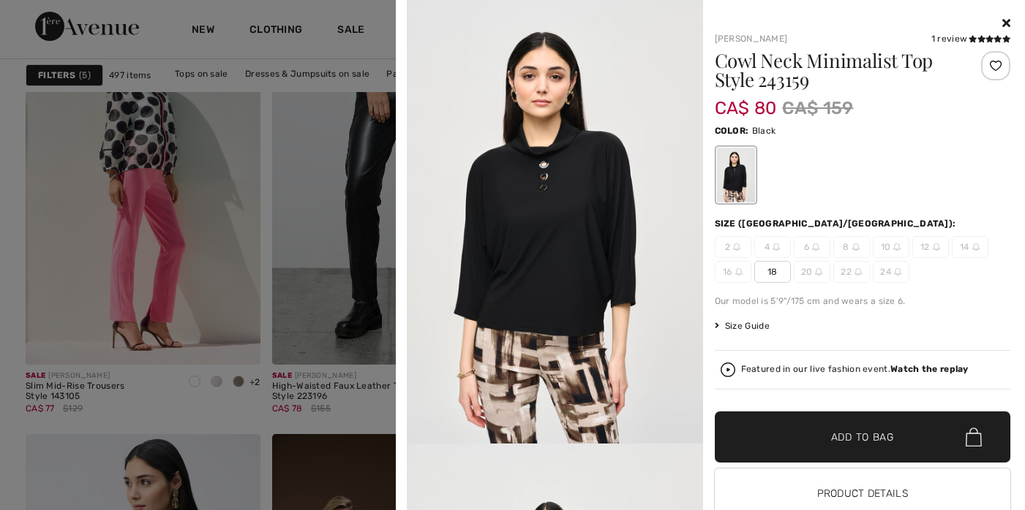
click at [1002, 23] on icon at bounding box center [1006, 23] width 8 height 12
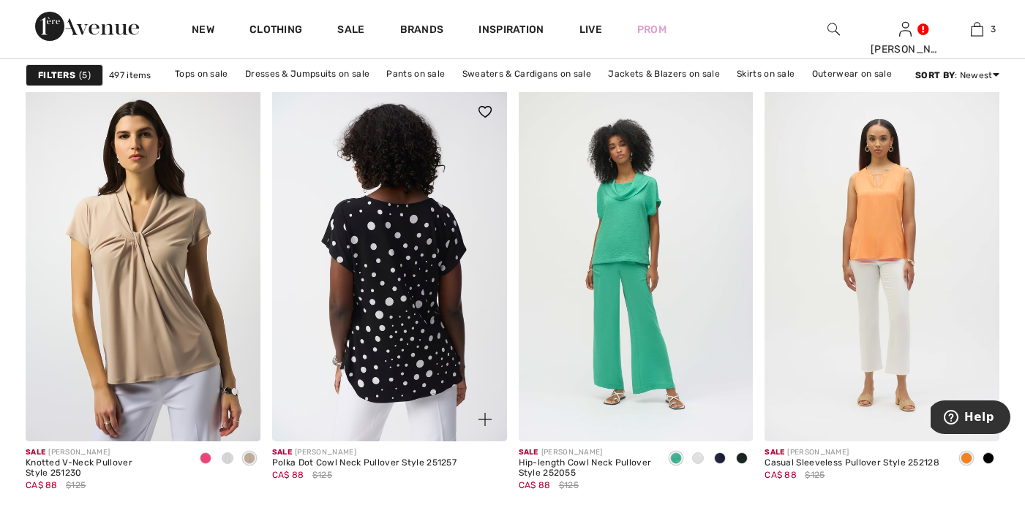
scroll to position [2493, 0]
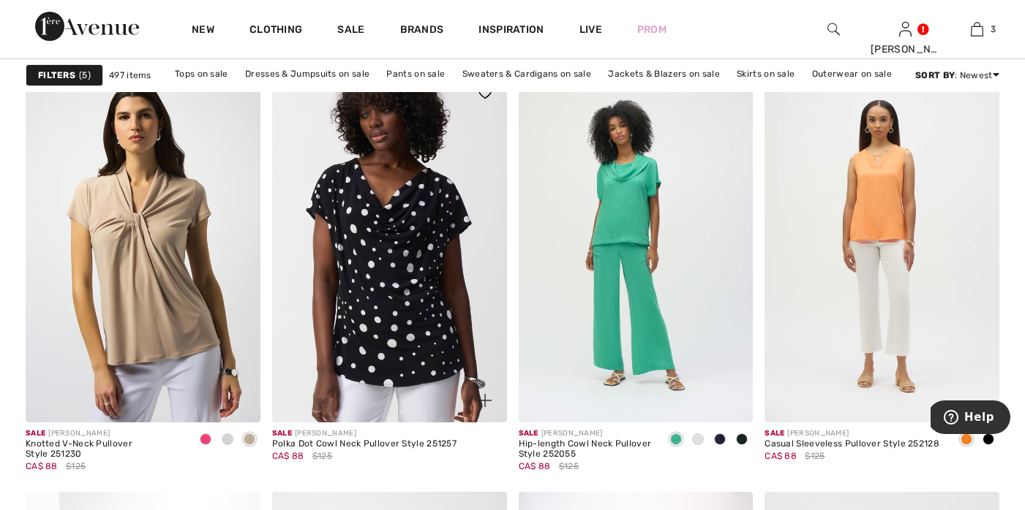
click at [486, 397] on img at bounding box center [484, 400] width 13 height 13
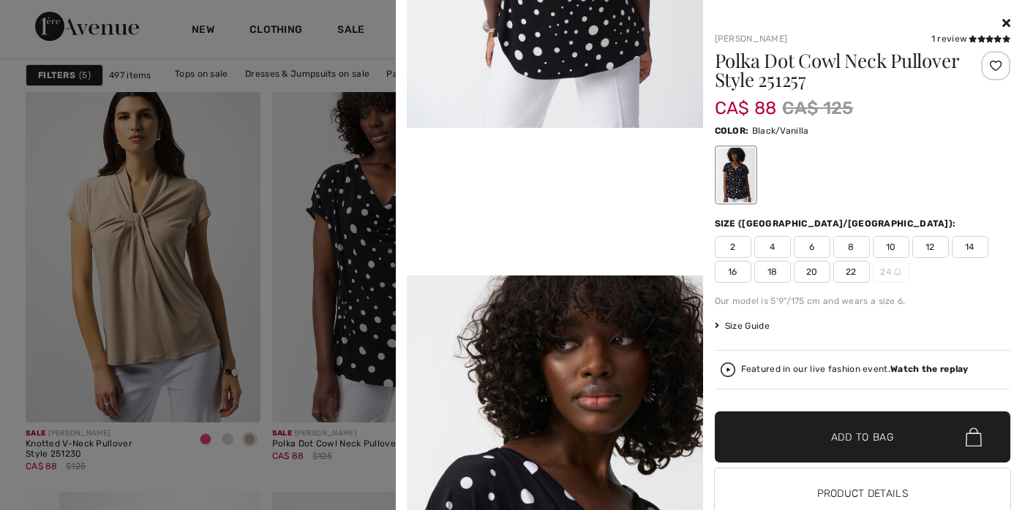
scroll to position [761, 0]
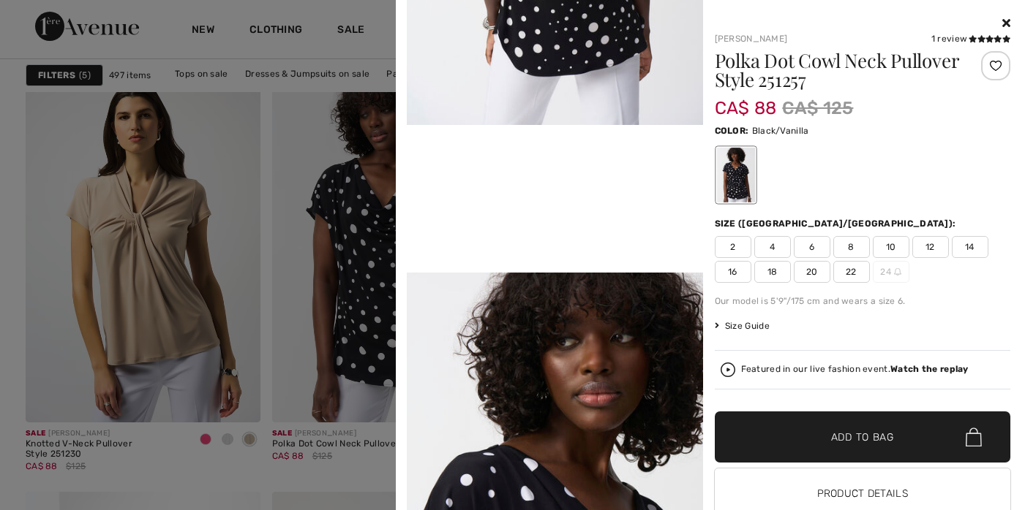
click at [769, 271] on span "18" at bounding box center [772, 272] width 37 height 22
click at [847, 437] on span "Add to Bag" at bounding box center [862, 437] width 63 height 15
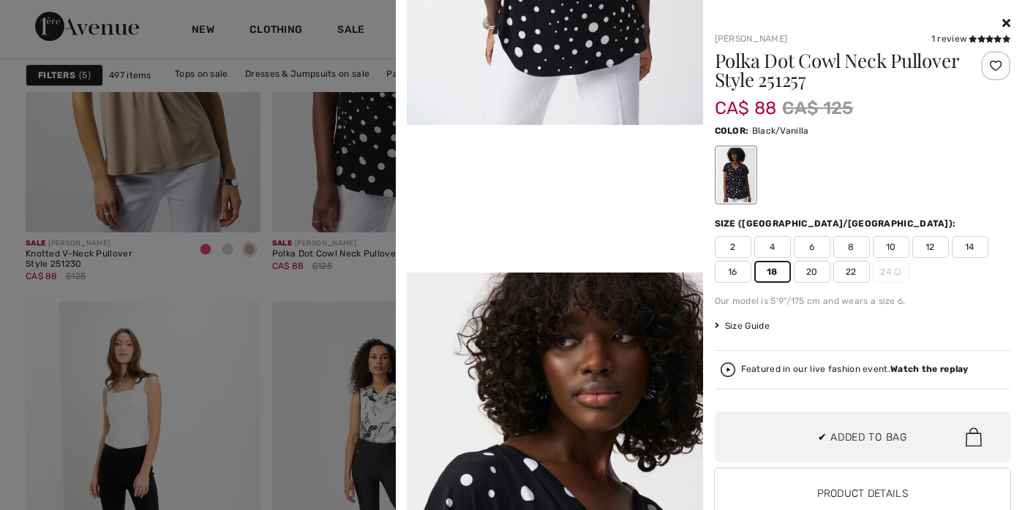
scroll to position [2818, 0]
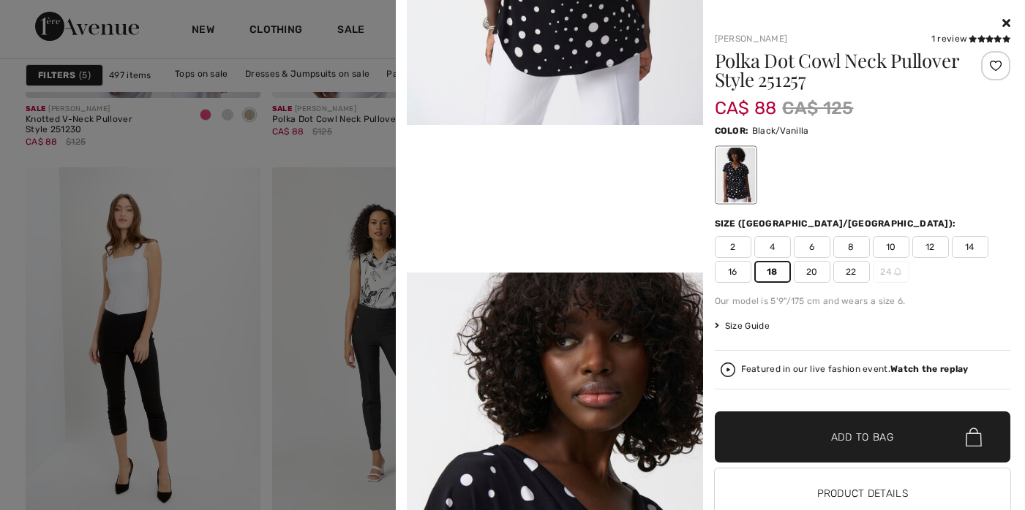
click at [1002, 20] on icon at bounding box center [1006, 23] width 8 height 12
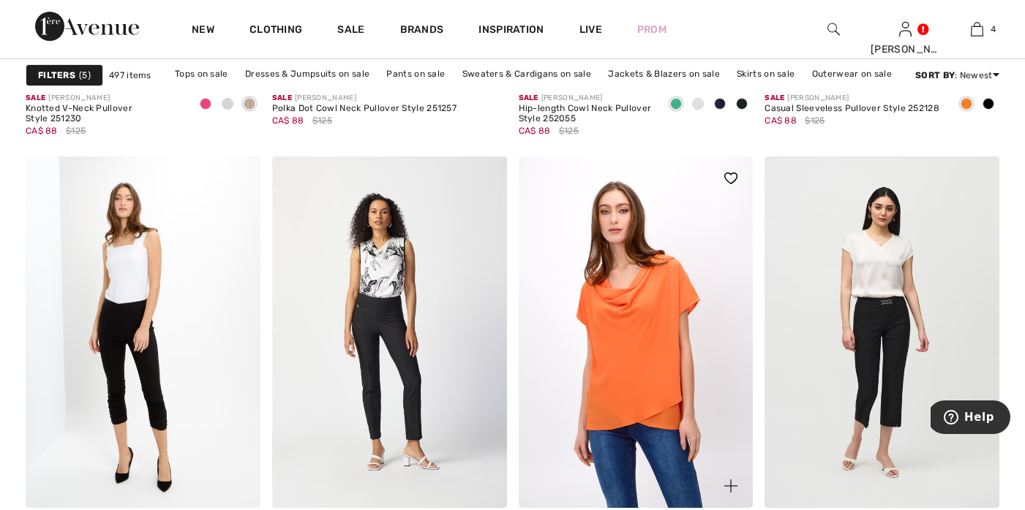
scroll to position [2957, 0]
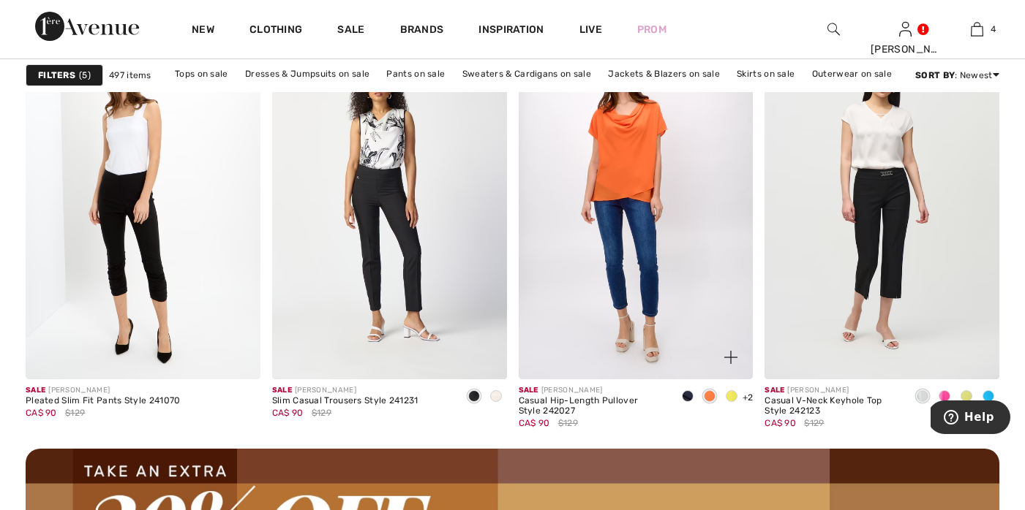
click at [733, 356] on img at bounding box center [730, 357] width 13 height 13
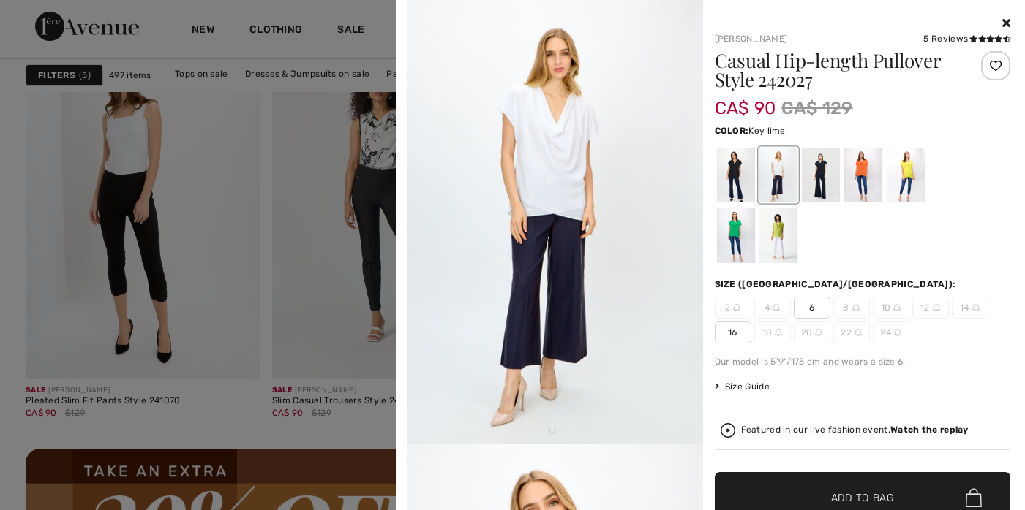
click at [758, 230] on div at bounding box center [777, 235] width 38 height 55
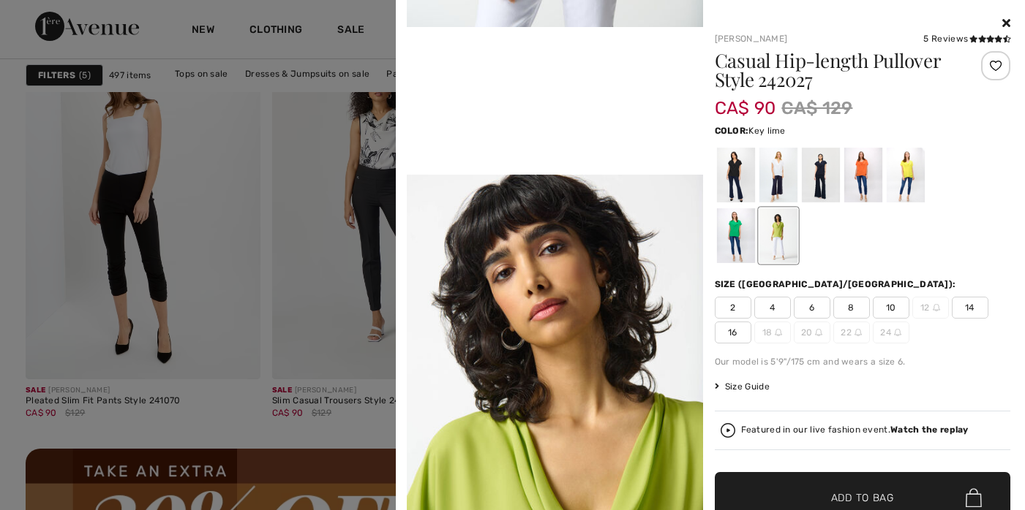
scroll to position [862, 0]
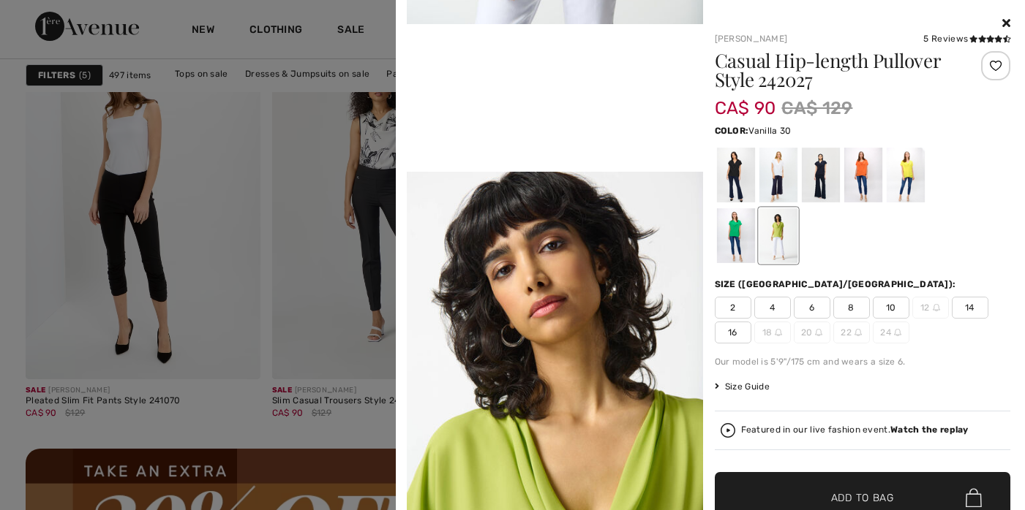
click at [777, 172] on div at bounding box center [777, 175] width 38 height 55
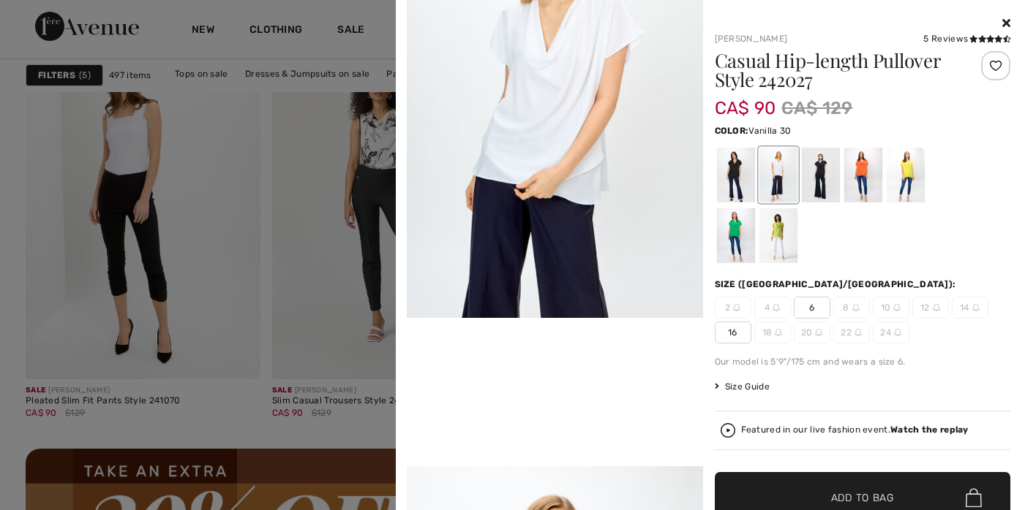
scroll to position [794, 0]
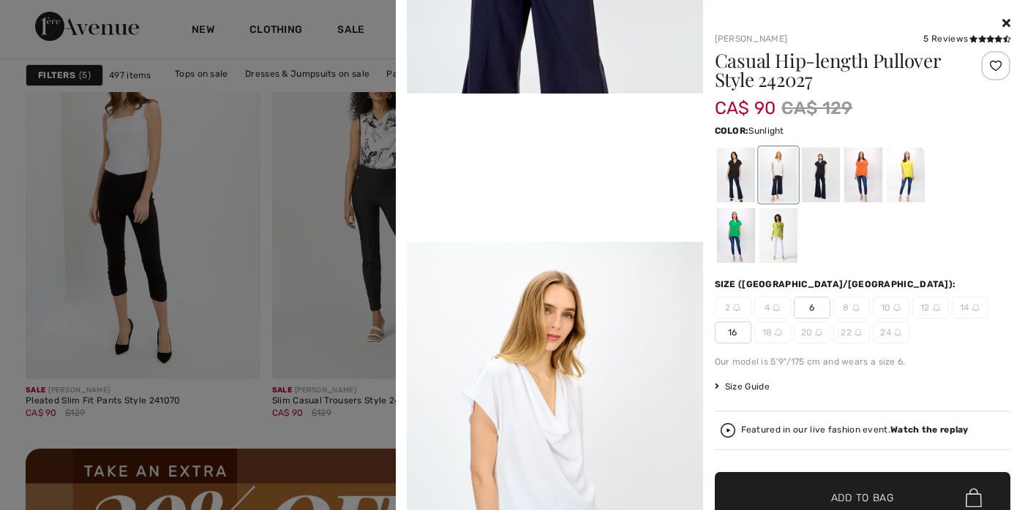
click at [895, 162] on div at bounding box center [905, 175] width 38 height 55
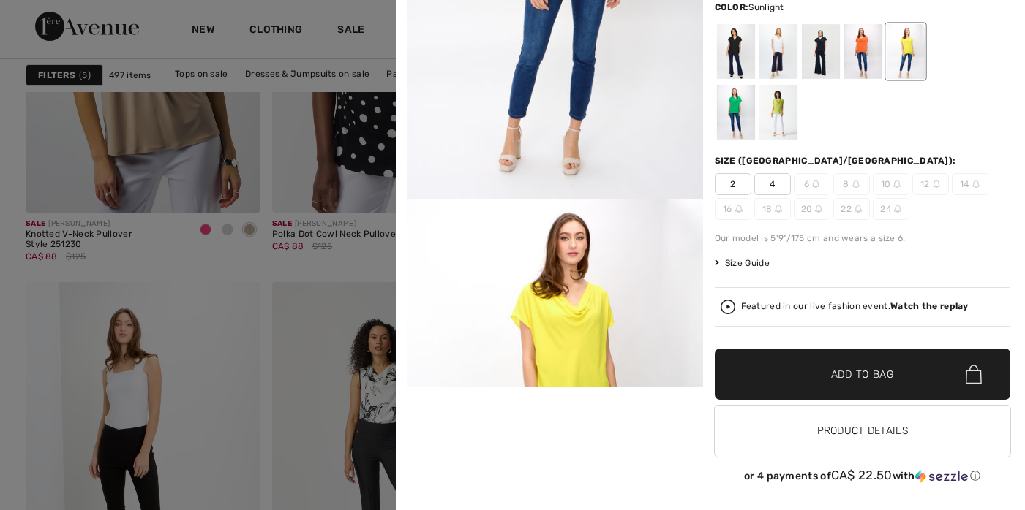
scroll to position [254, 0]
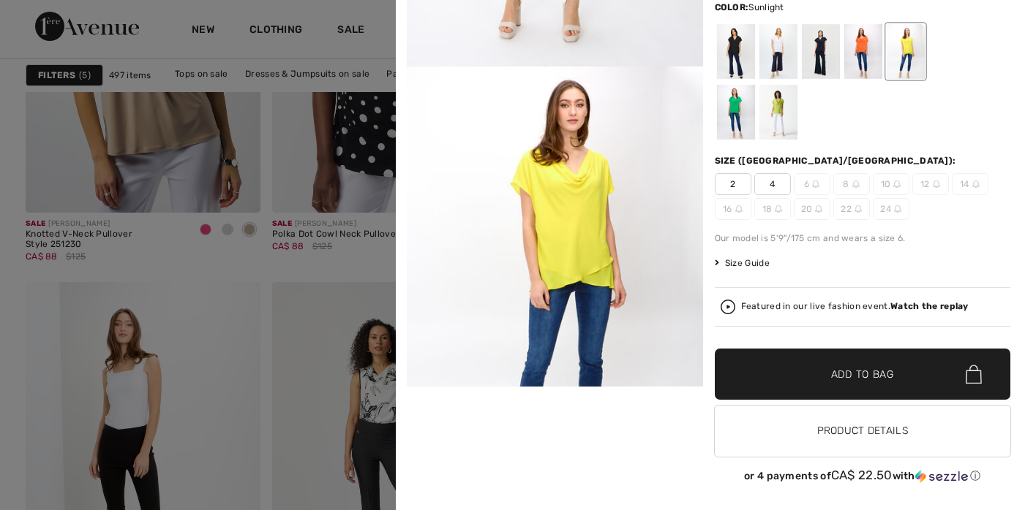
click at [262, 302] on div at bounding box center [512, 255] width 1025 height 510
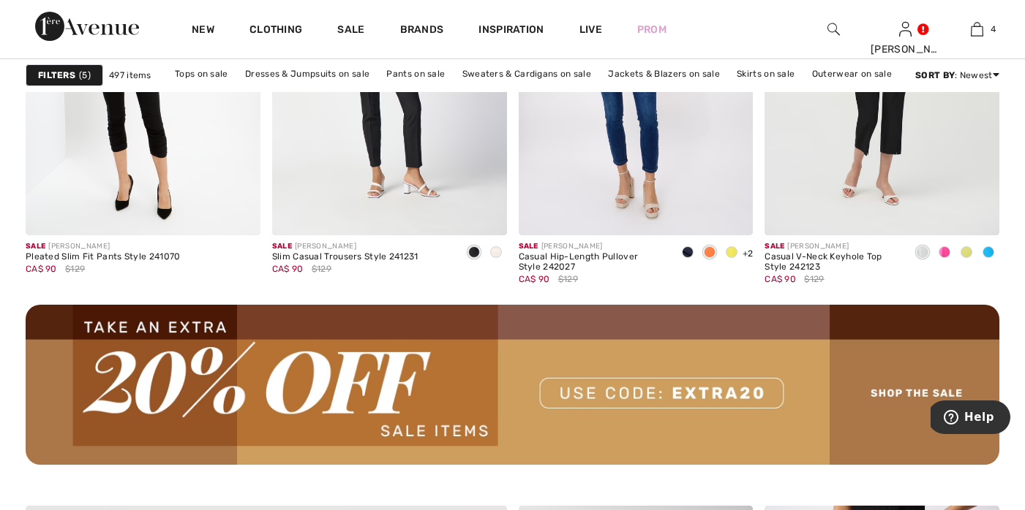
scroll to position [3098, 0]
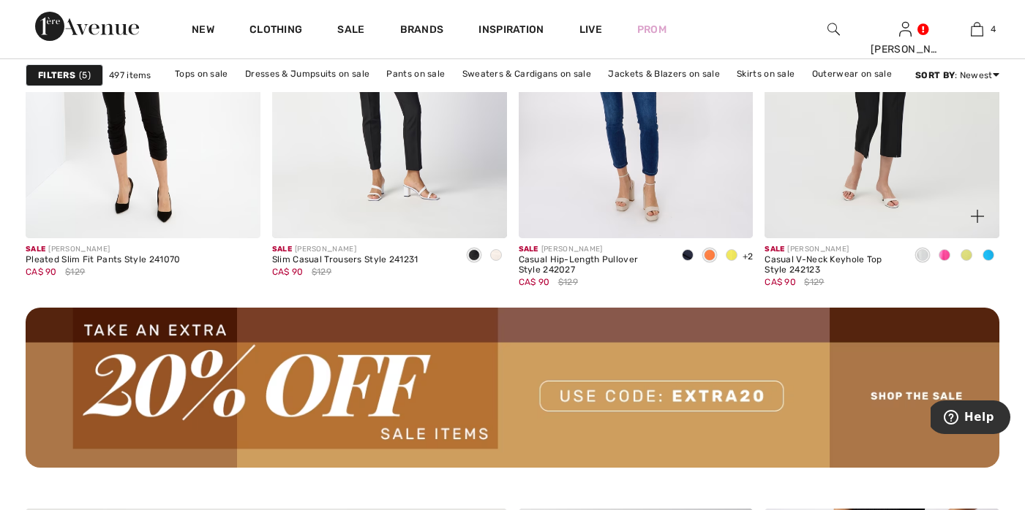
click at [976, 214] on img at bounding box center [976, 216] width 13 height 13
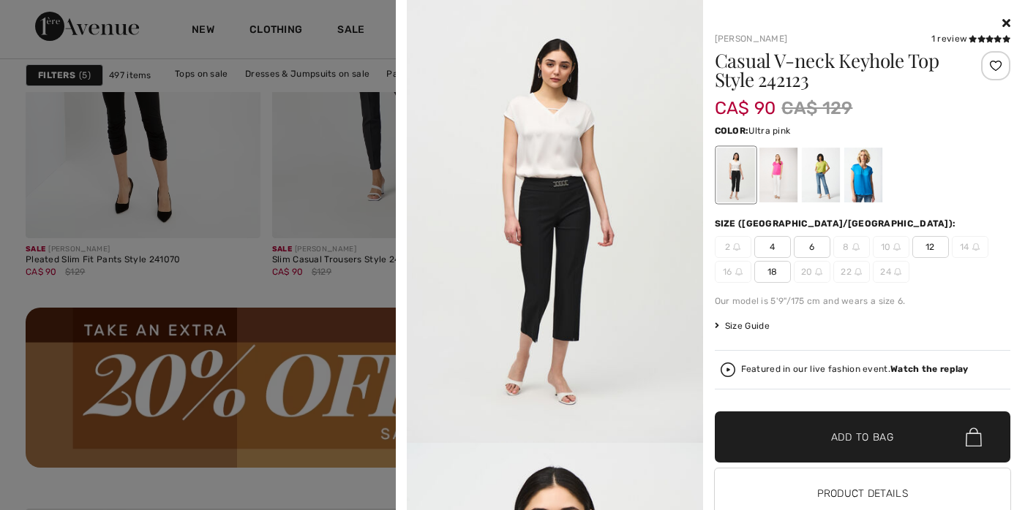
click at [771, 176] on div at bounding box center [777, 175] width 38 height 55
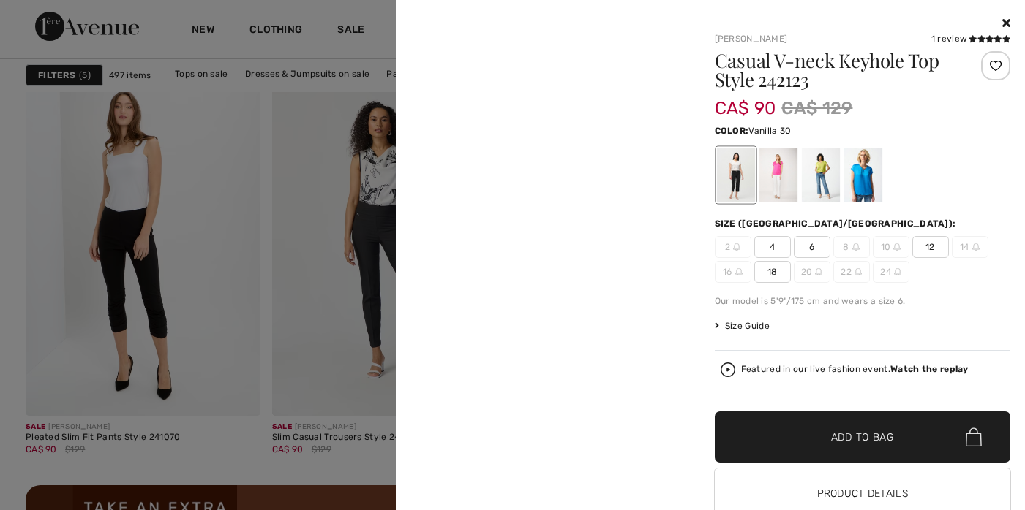
scroll to position [2440, 0]
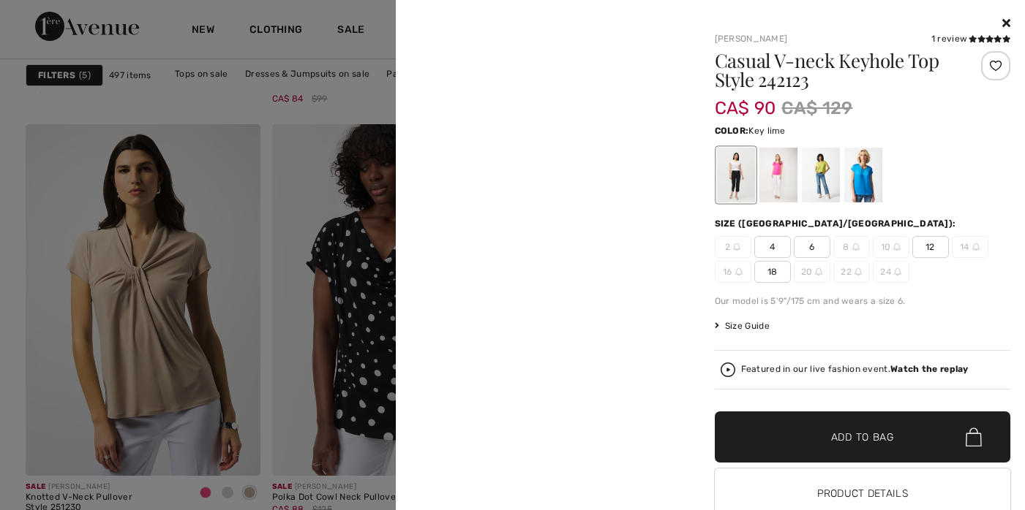
click at [812, 166] on div at bounding box center [820, 175] width 38 height 55
click at [864, 173] on div at bounding box center [862, 175] width 38 height 55
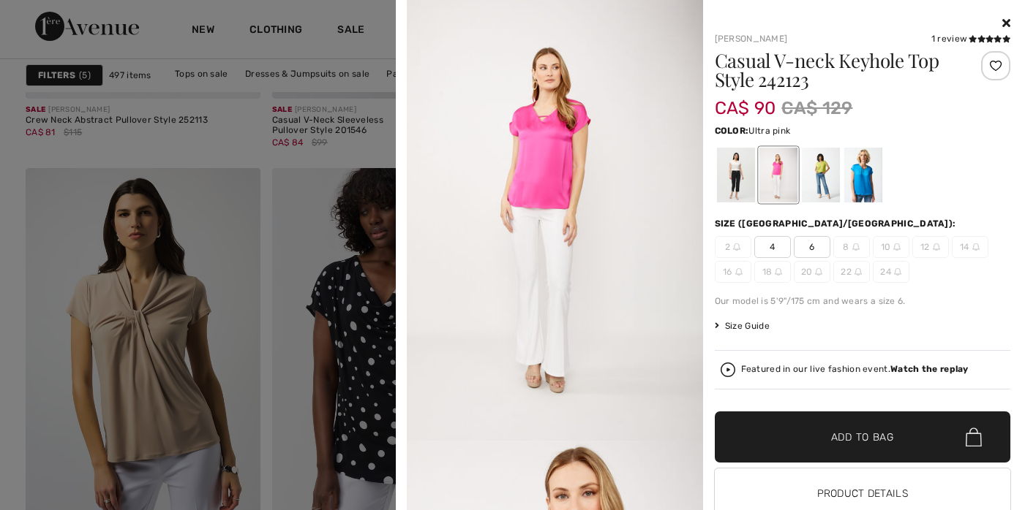
scroll to position [6, 0]
click at [772, 167] on div at bounding box center [777, 175] width 38 height 55
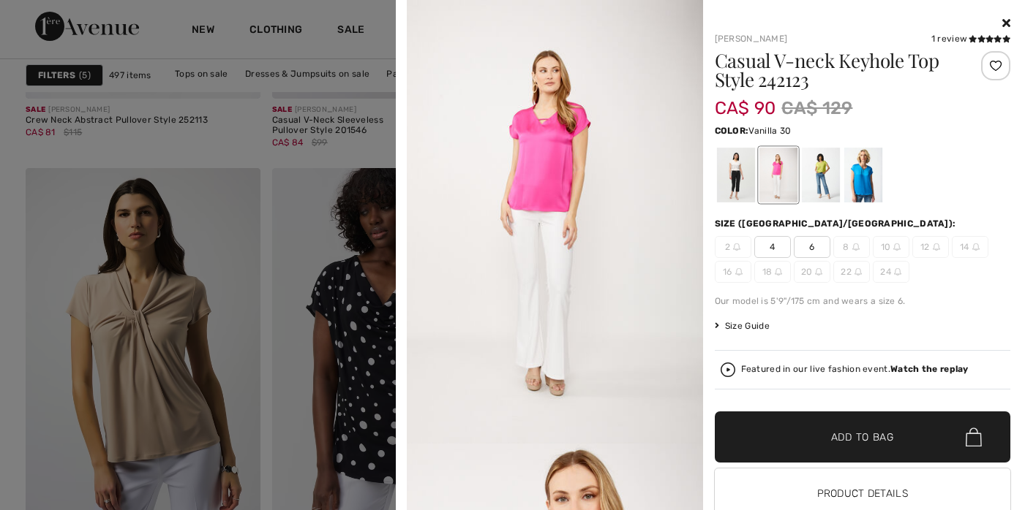
click at [728, 167] on div at bounding box center [735, 175] width 38 height 55
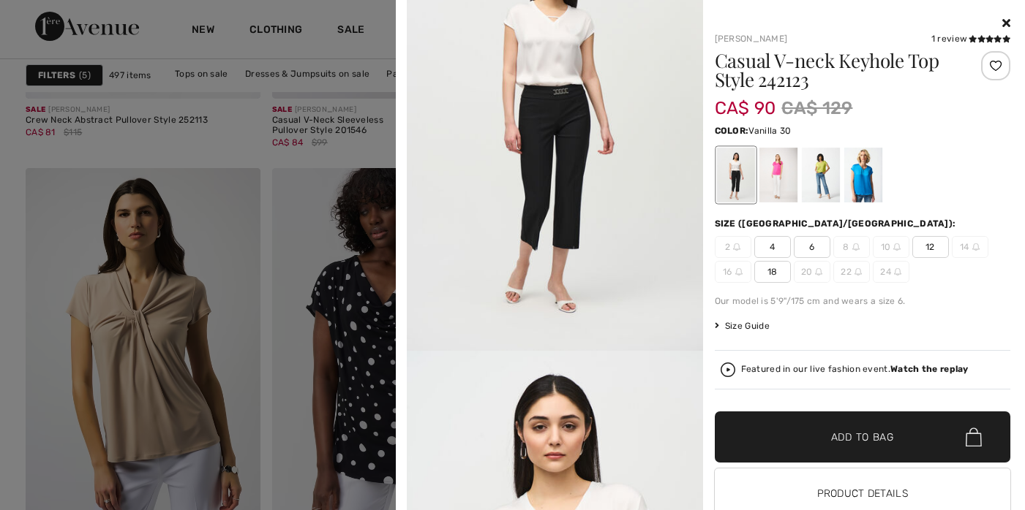
scroll to position [339, 0]
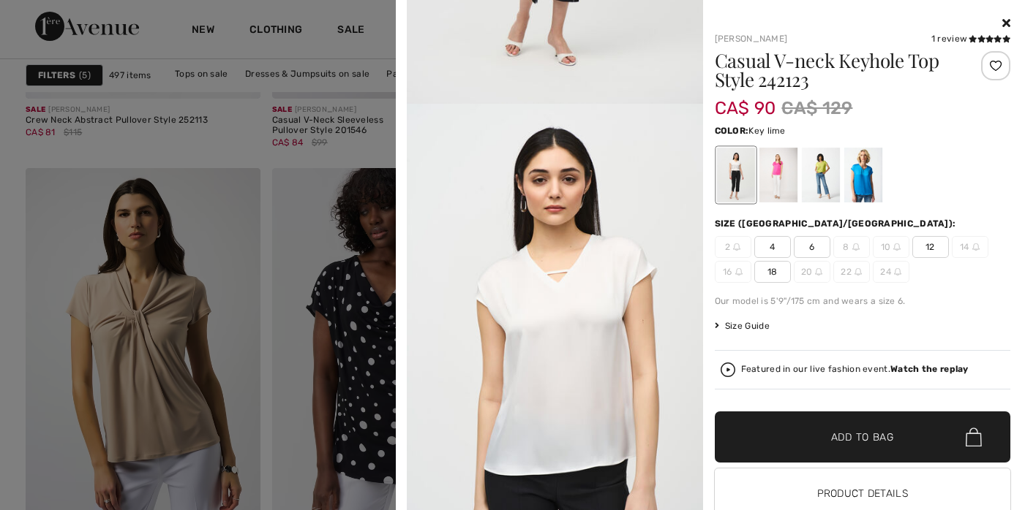
click at [813, 167] on div at bounding box center [820, 175] width 38 height 55
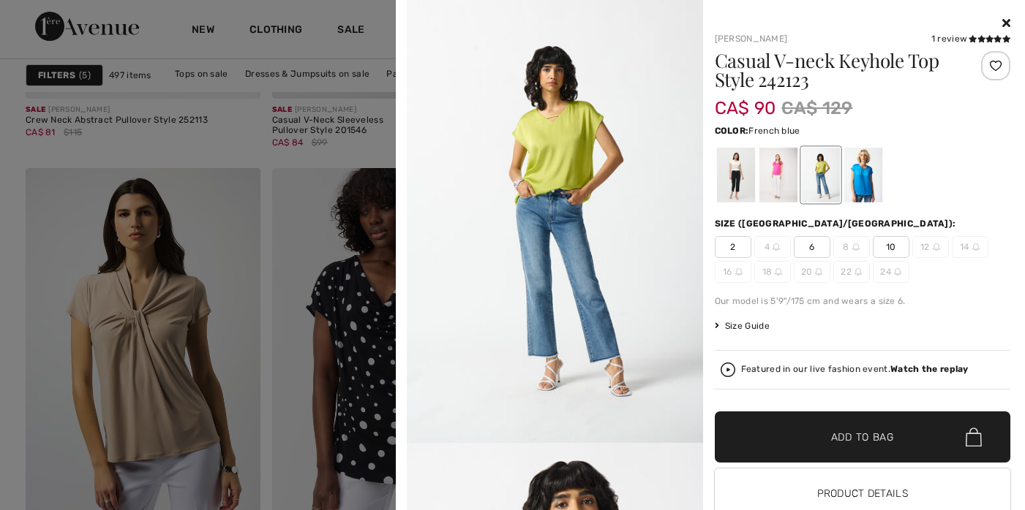
click at [853, 171] on div at bounding box center [862, 175] width 38 height 55
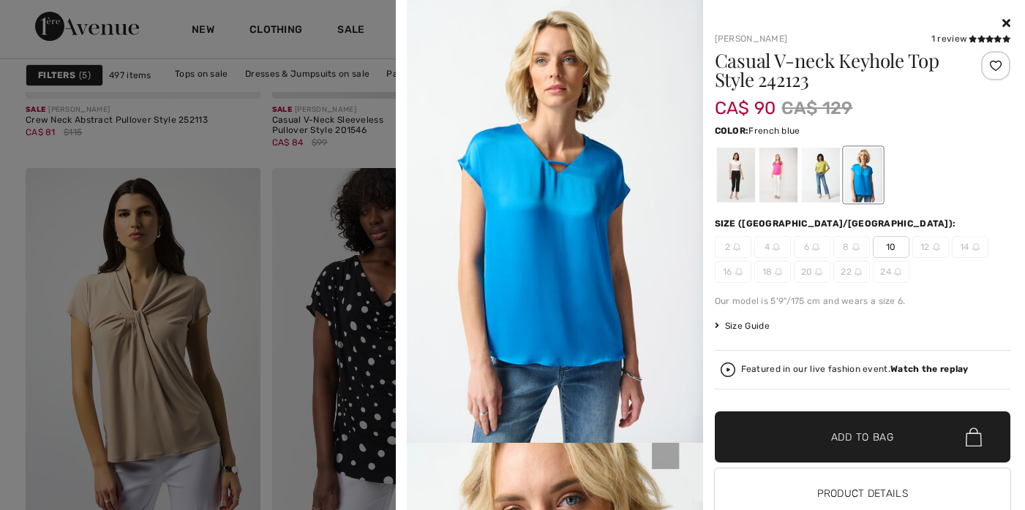
click at [984, 25] on div at bounding box center [862, 24] width 296 height 18
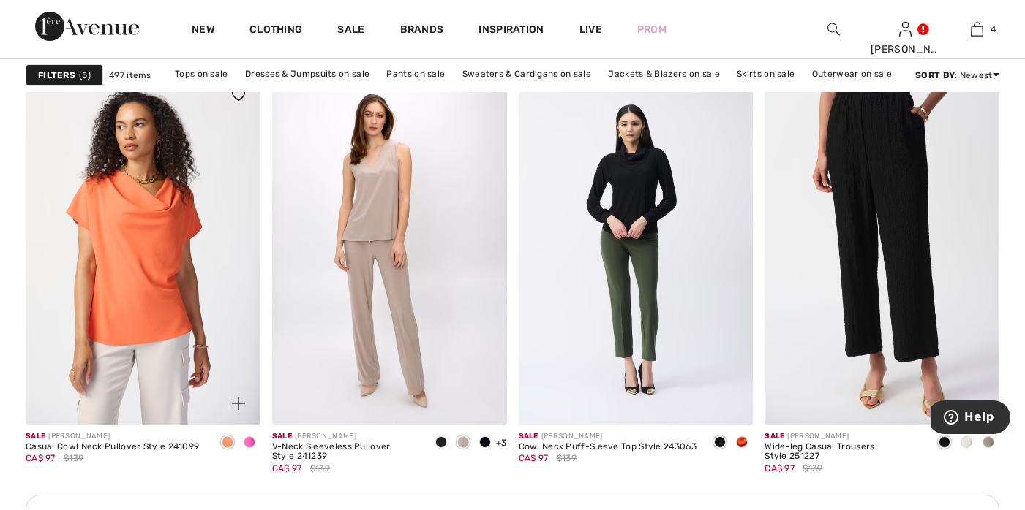
scroll to position [4815, 0]
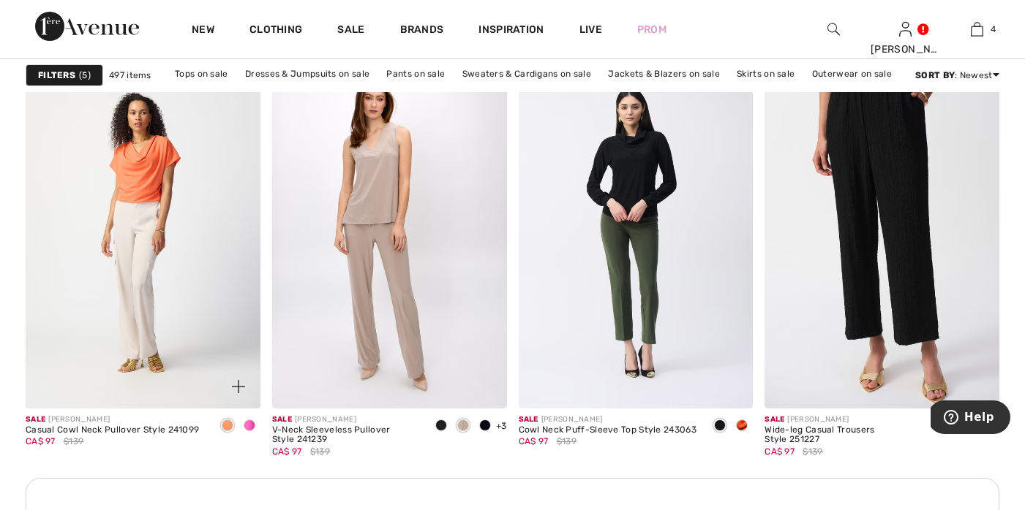
click at [241, 384] on img at bounding box center [238, 386] width 13 height 13
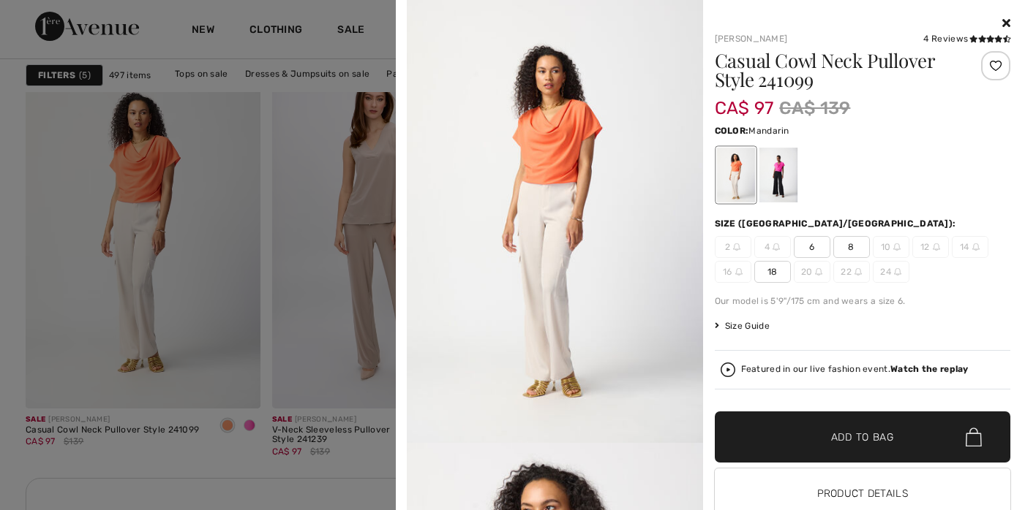
scroll to position [4818, 0]
click at [770, 165] on div at bounding box center [777, 175] width 38 height 55
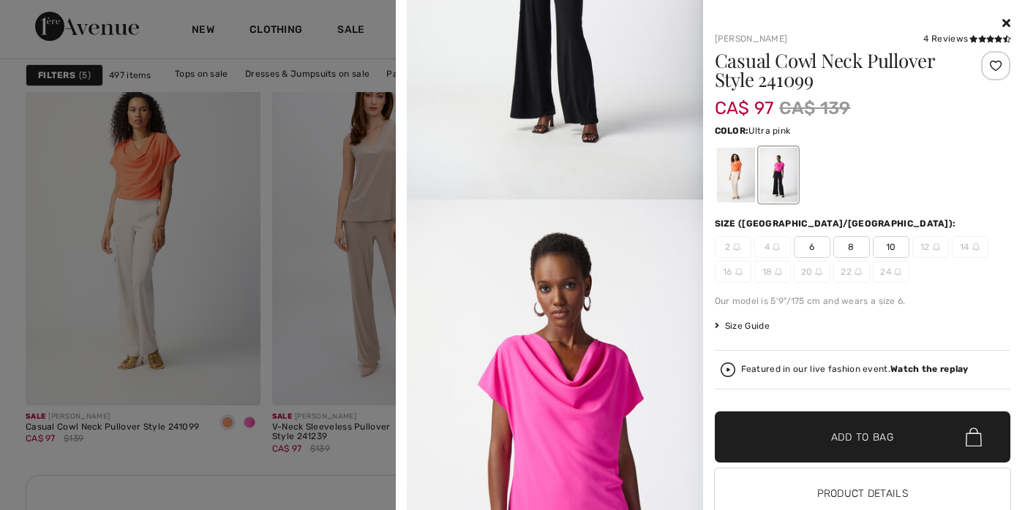
scroll to position [369, 0]
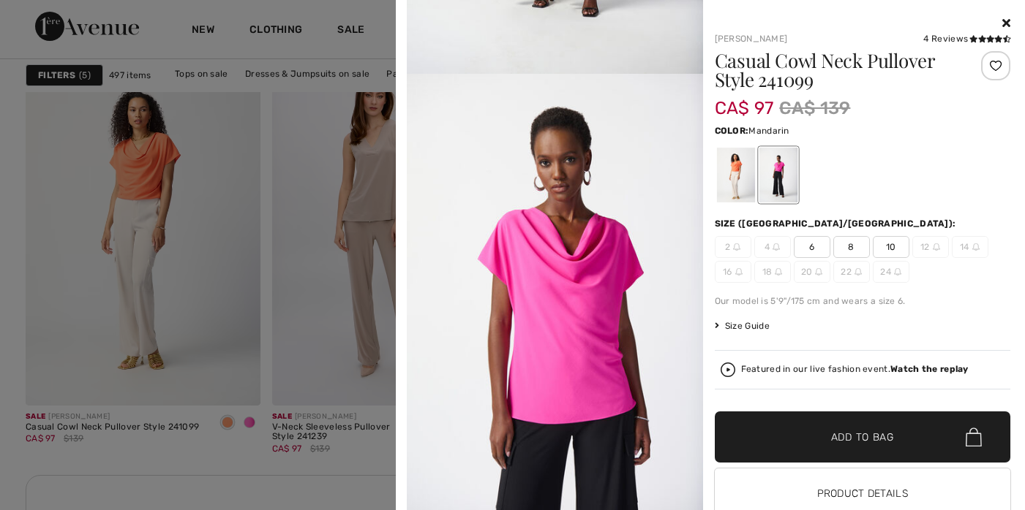
click at [741, 167] on div at bounding box center [735, 175] width 38 height 55
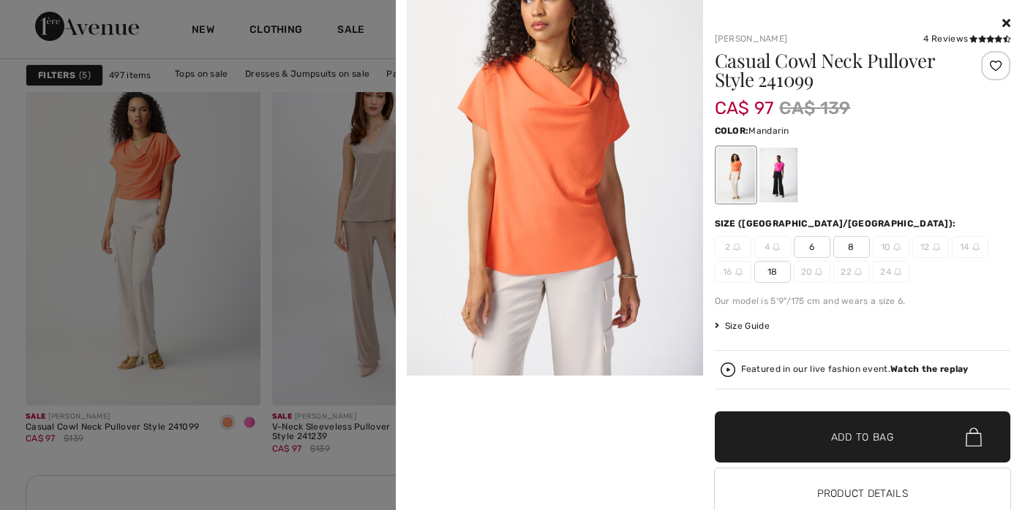
scroll to position [716, 0]
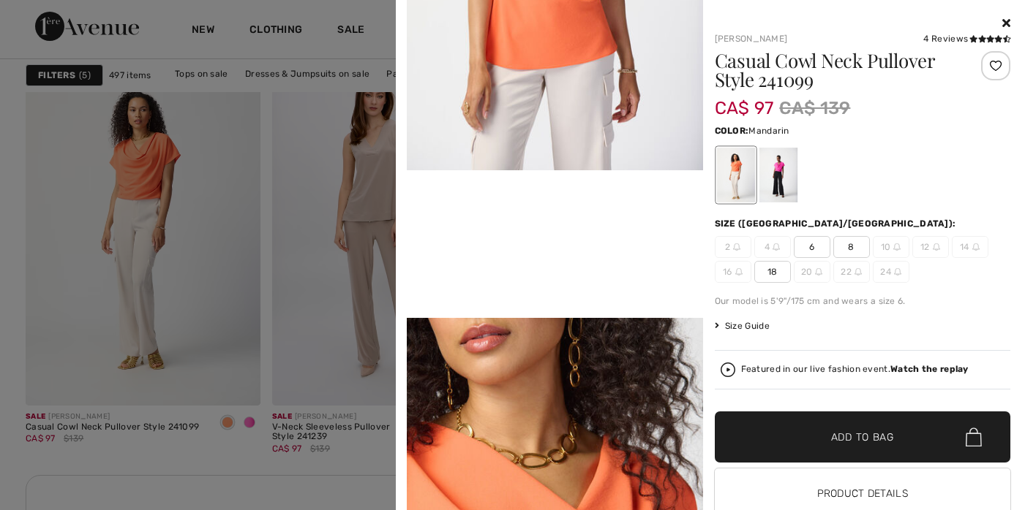
click at [1002, 19] on icon at bounding box center [1006, 23] width 8 height 12
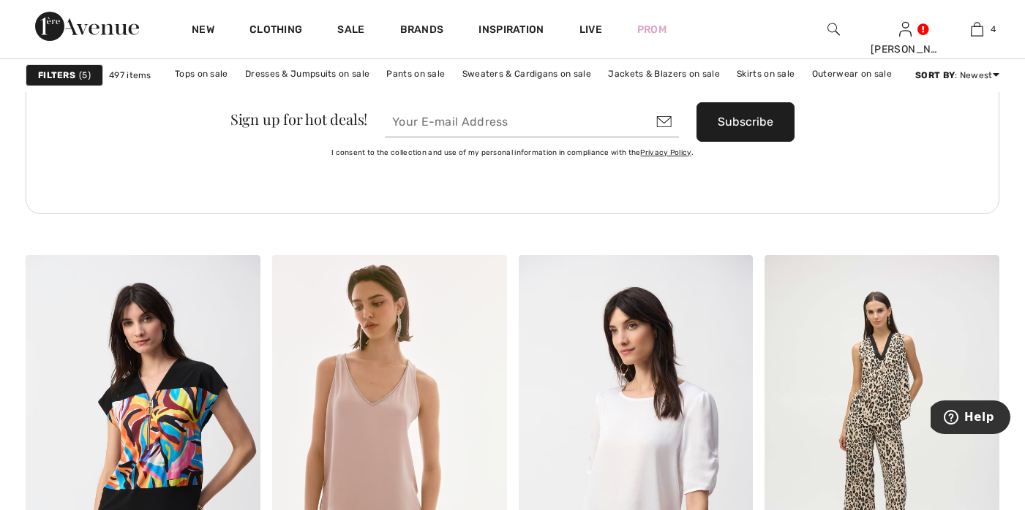
scroll to position [5352, 0]
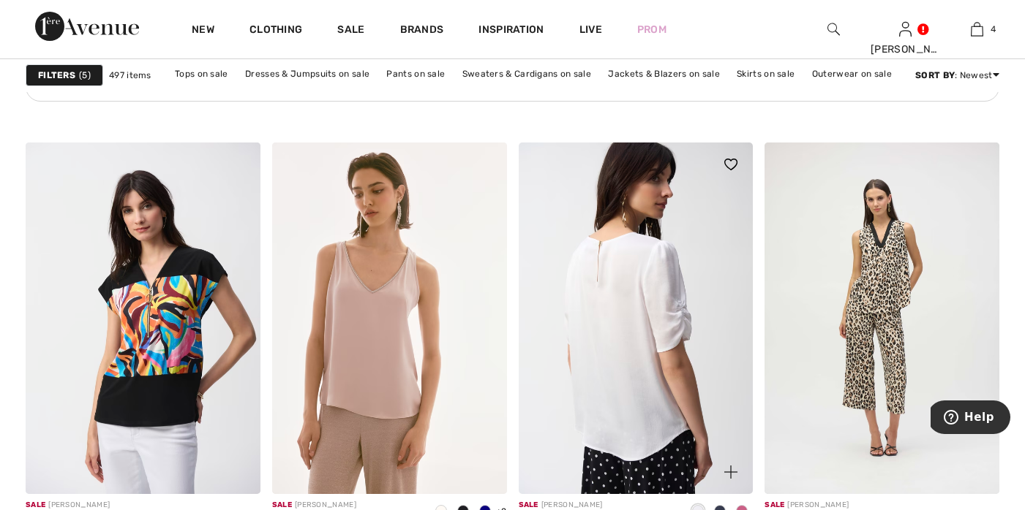
click at [606, 346] on img at bounding box center [635, 319] width 235 height 352
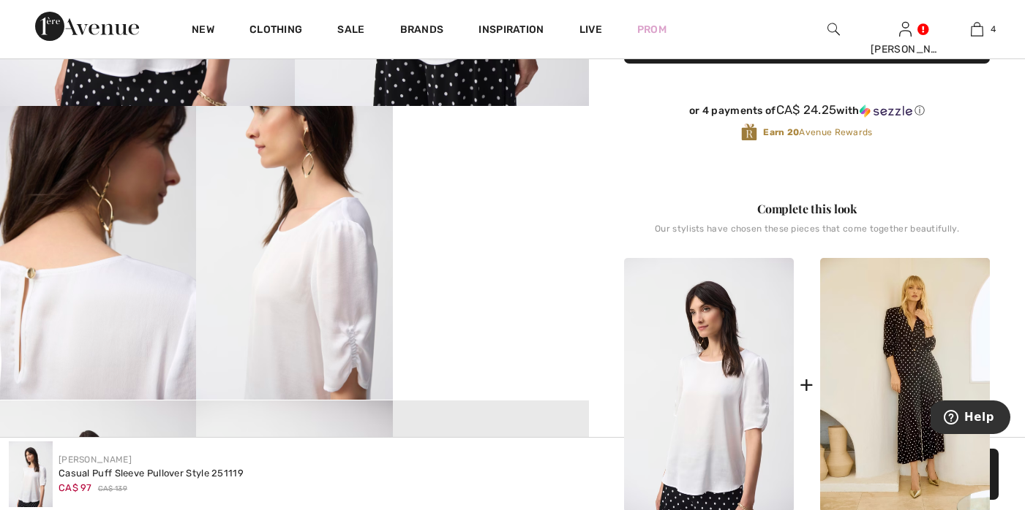
scroll to position [19, 0]
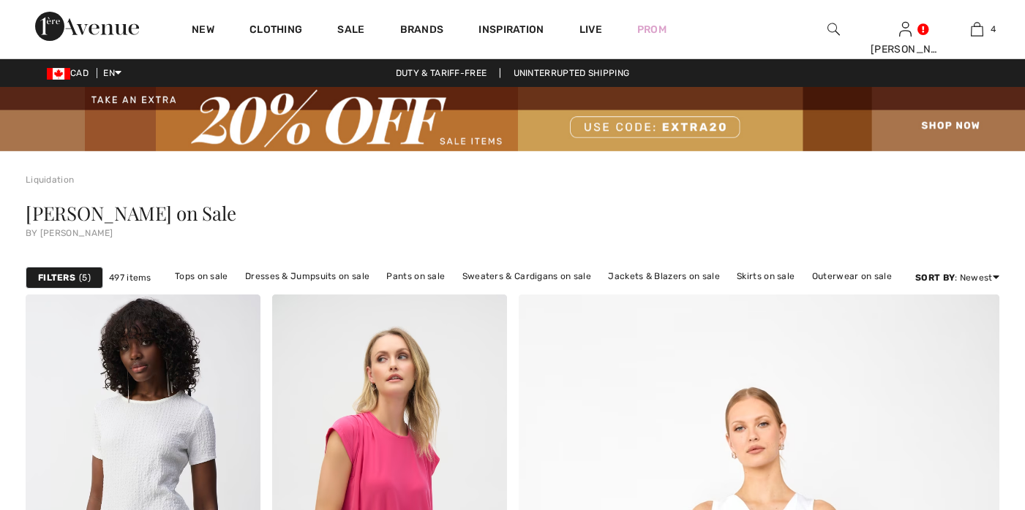
checkbox input "true"
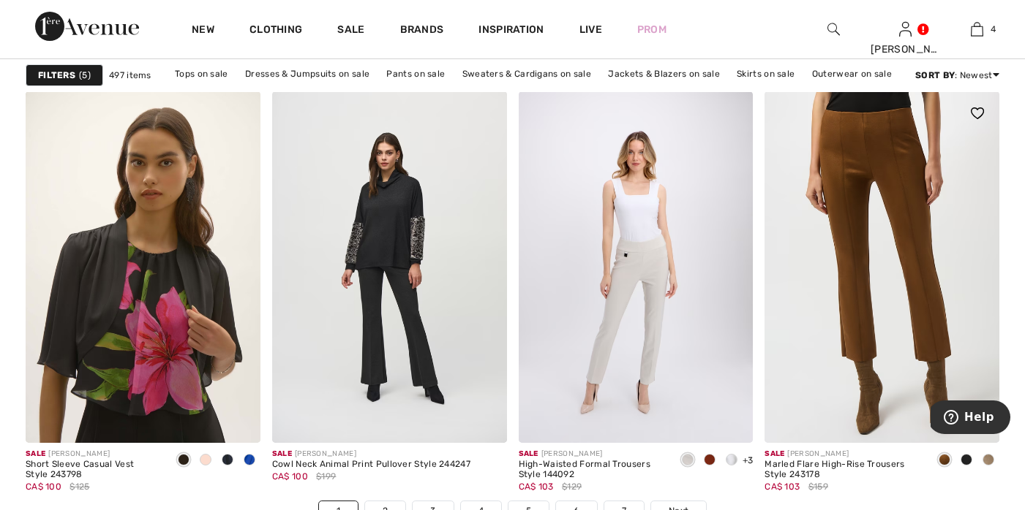
scroll to position [6249, 0]
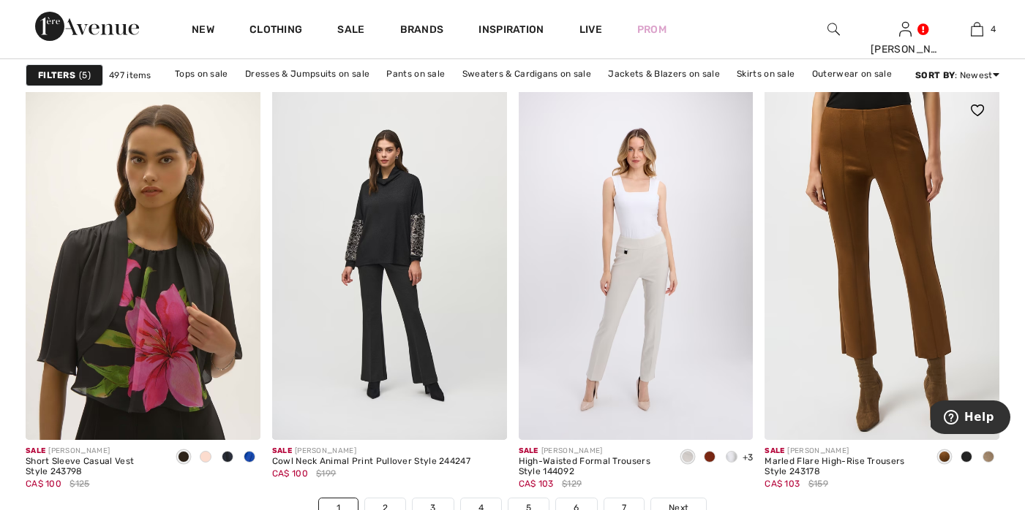
click at [991, 455] on span at bounding box center [988, 457] width 12 height 12
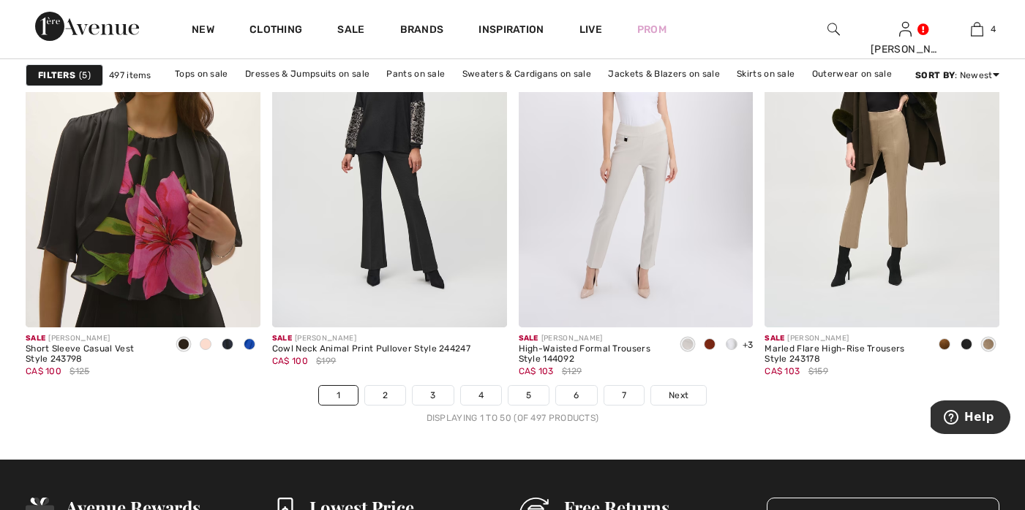
scroll to position [6359, 0]
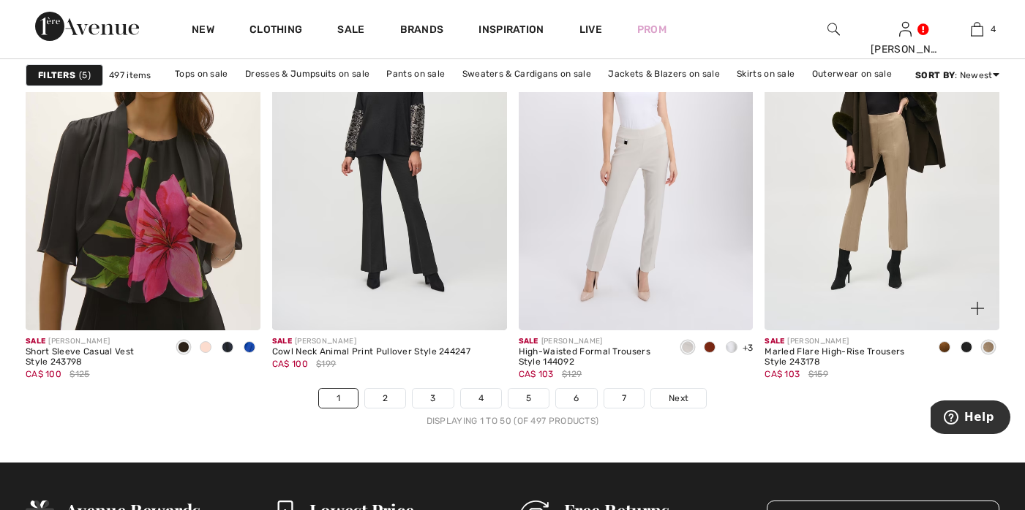
click at [978, 309] on img at bounding box center [976, 308] width 13 height 13
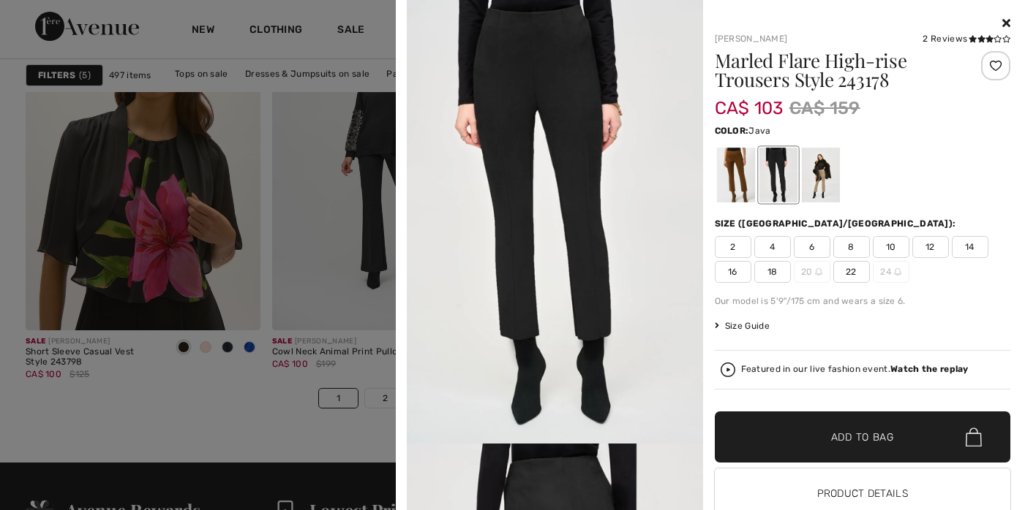
click at [814, 171] on div at bounding box center [820, 175] width 38 height 55
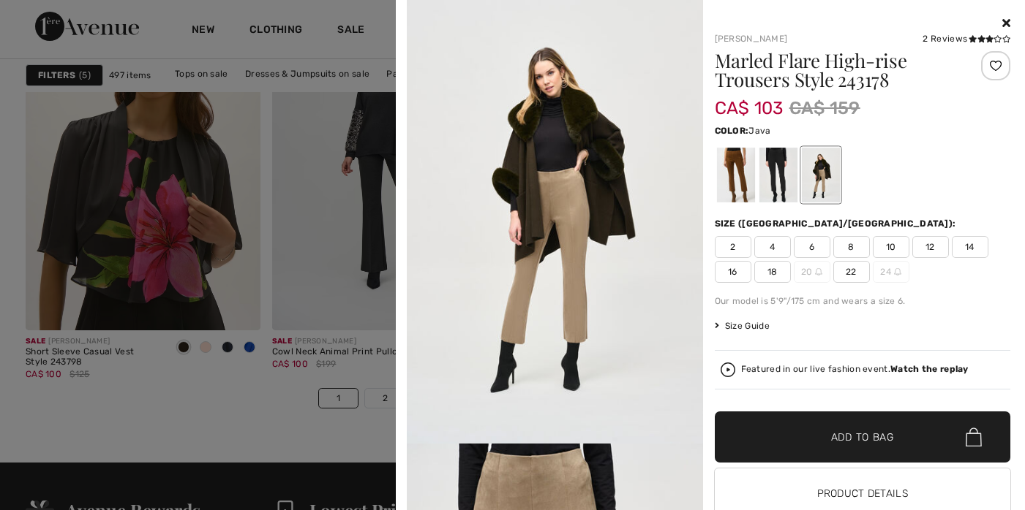
click at [771, 270] on span "18" at bounding box center [772, 272] width 37 height 22
click at [840, 438] on span "Add to Bag" at bounding box center [862, 437] width 63 height 15
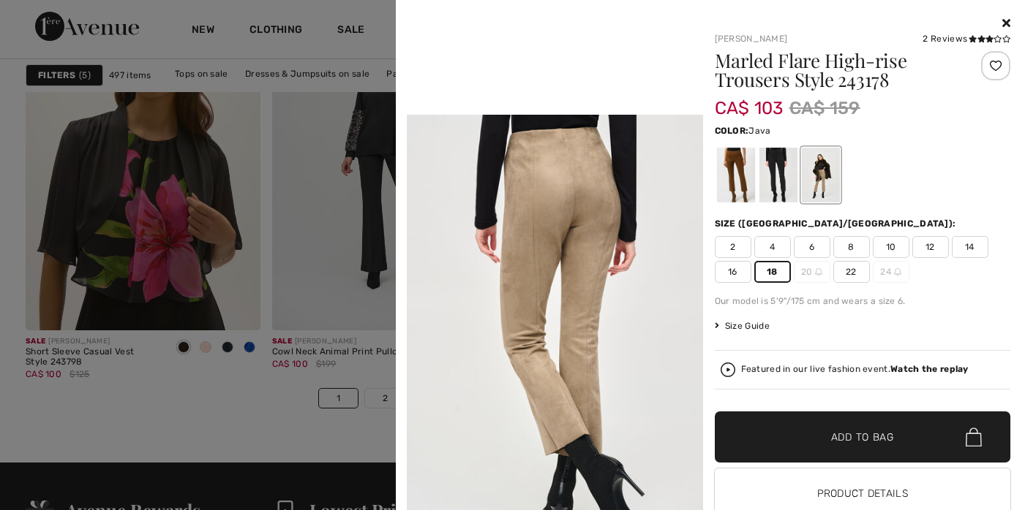
scroll to position [962, 0]
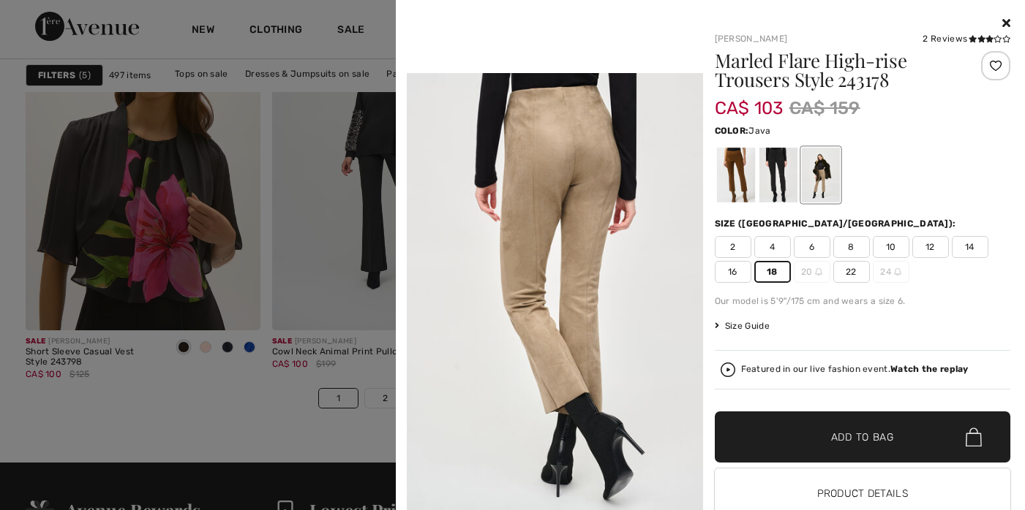
click at [1002, 20] on icon at bounding box center [1006, 23] width 8 height 12
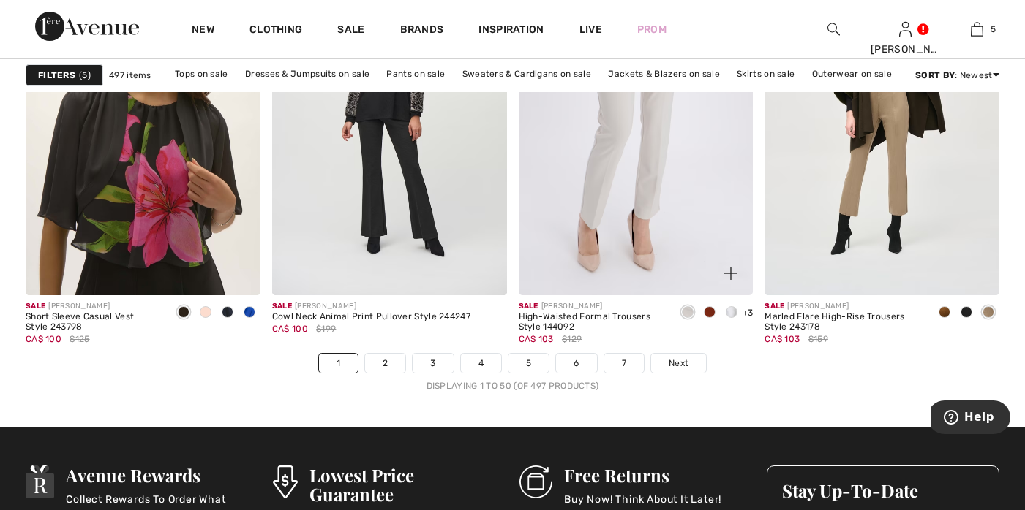
scroll to position [6544, 0]
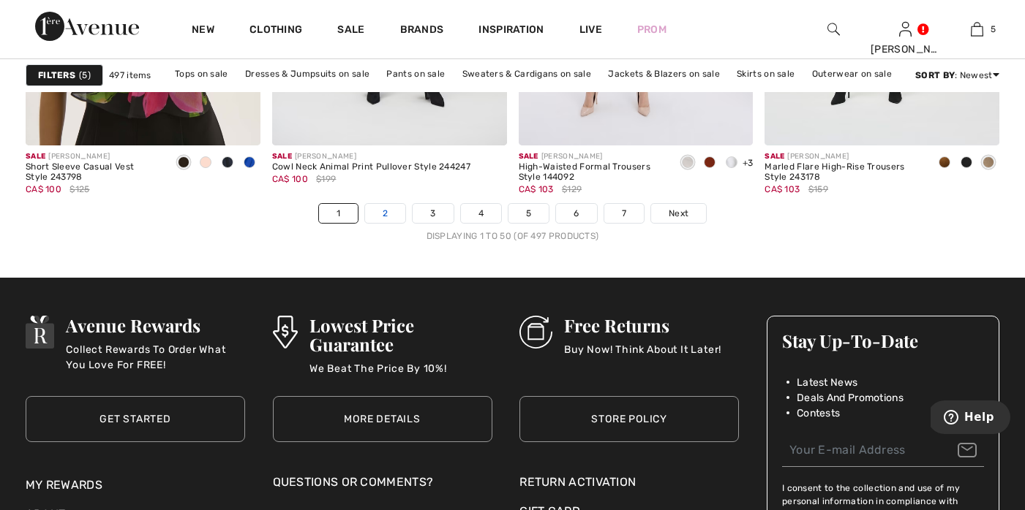
click at [382, 215] on link "2" at bounding box center [385, 213] width 40 height 19
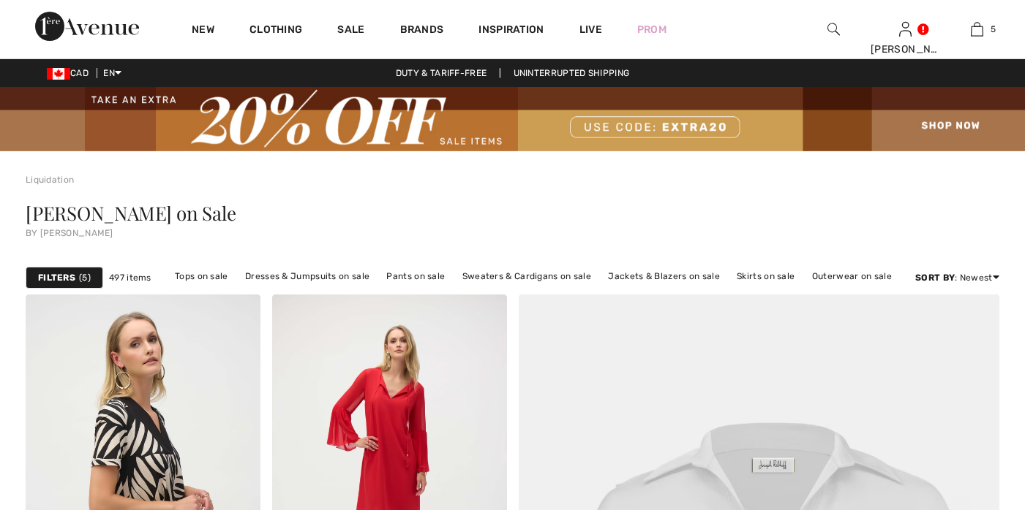
checkbox input "true"
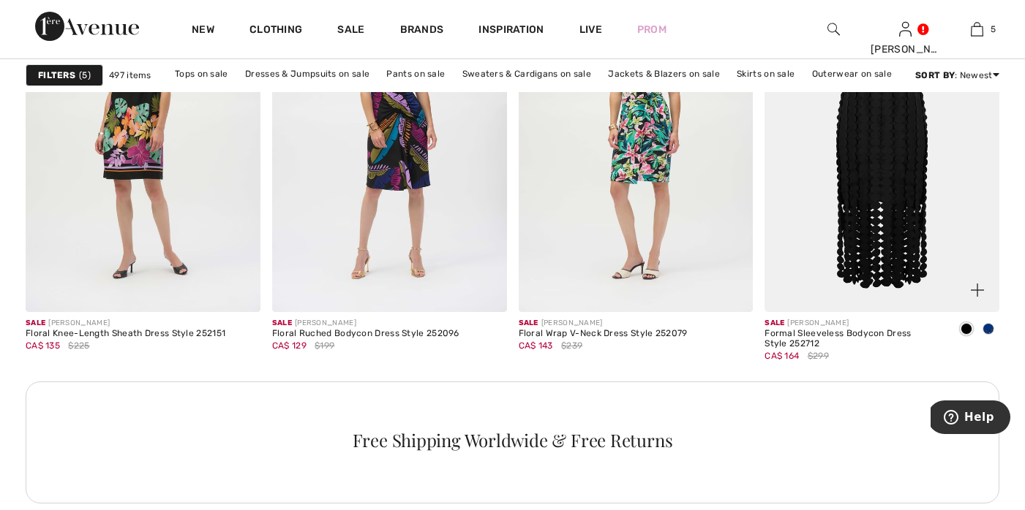
scroll to position [1667, 0]
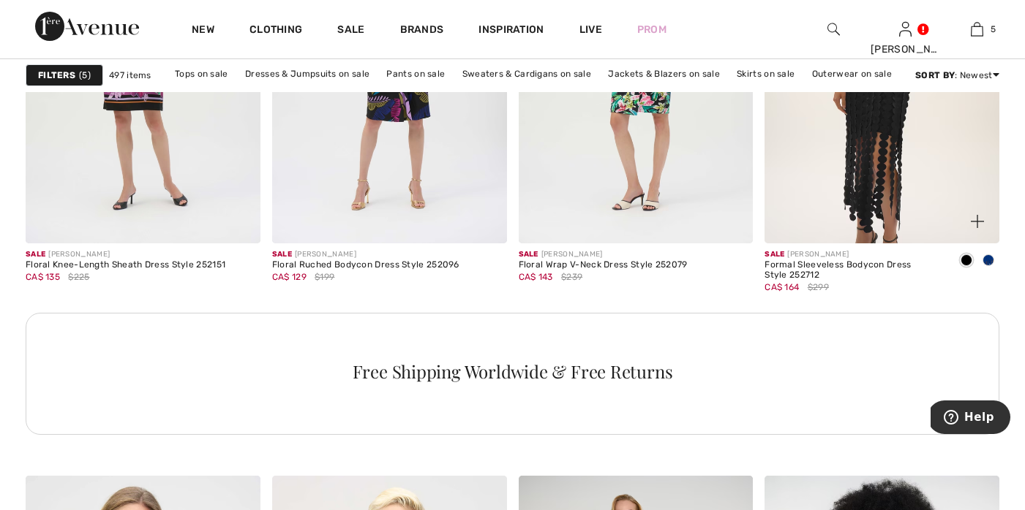
click at [980, 216] on img at bounding box center [976, 221] width 13 height 13
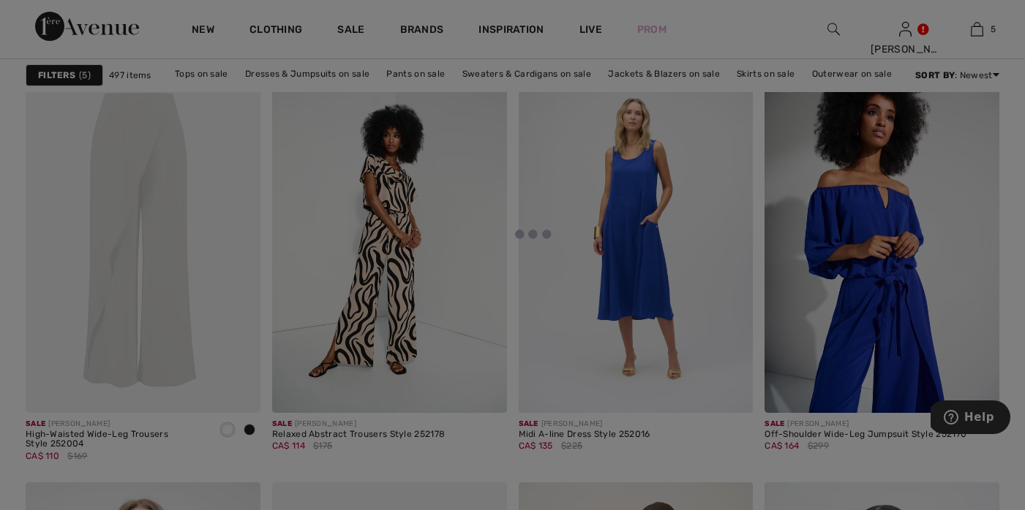
scroll to position [5431, 0]
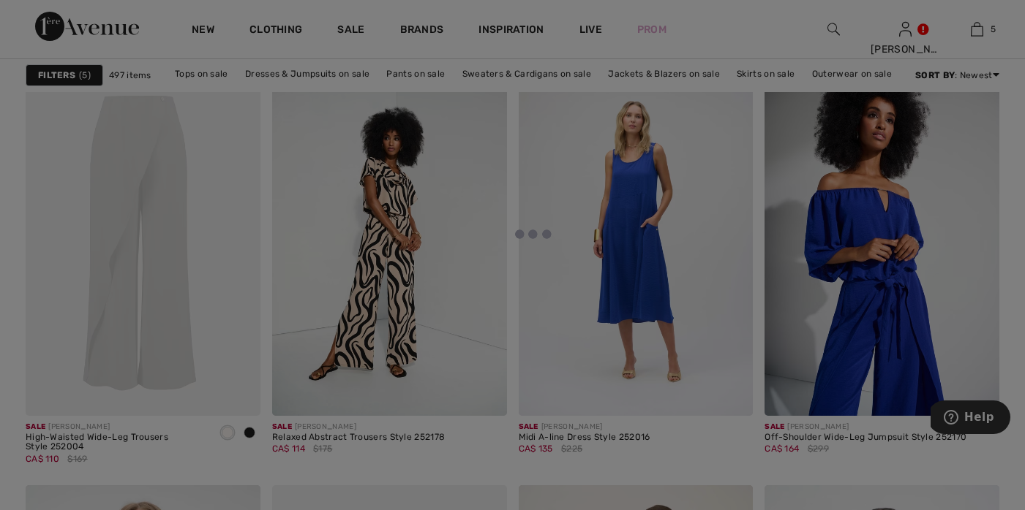
click at [641, 212] on div at bounding box center [512, 255] width 1025 height 510
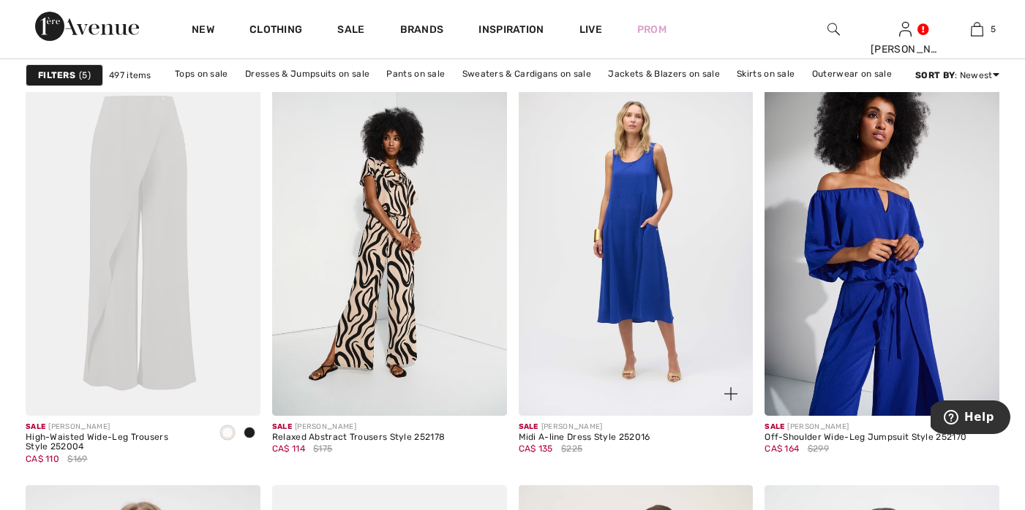
click at [731, 391] on img at bounding box center [730, 394] width 13 height 13
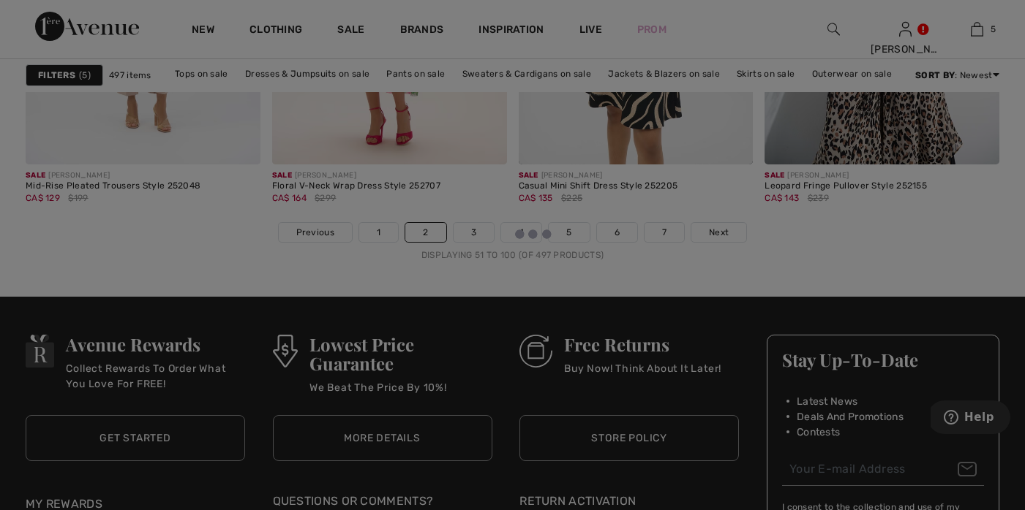
scroll to position [6557, 0]
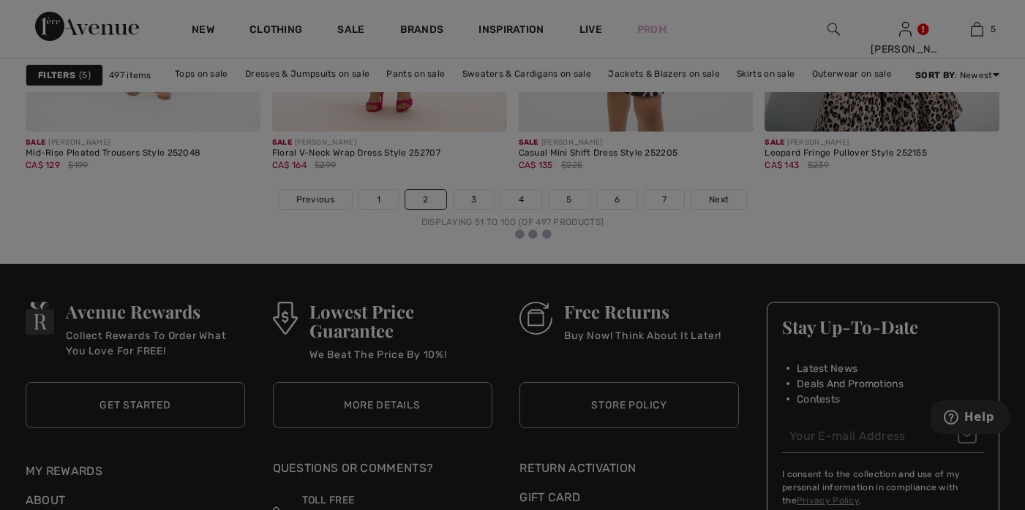
click at [471, 197] on div at bounding box center [512, 255] width 1025 height 510
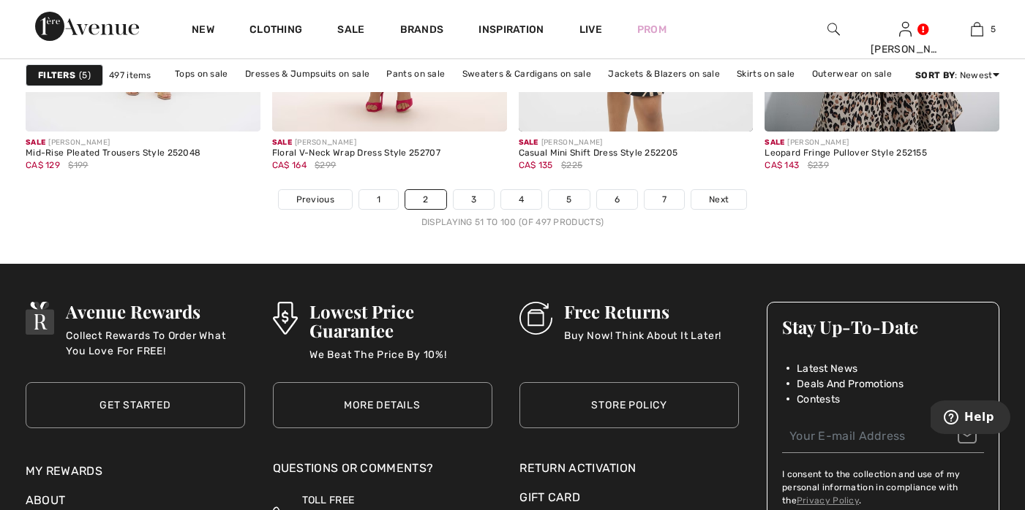
click at [473, 199] on link "3" at bounding box center [473, 199] width 40 height 19
